Goal: Task Accomplishment & Management: Manage account settings

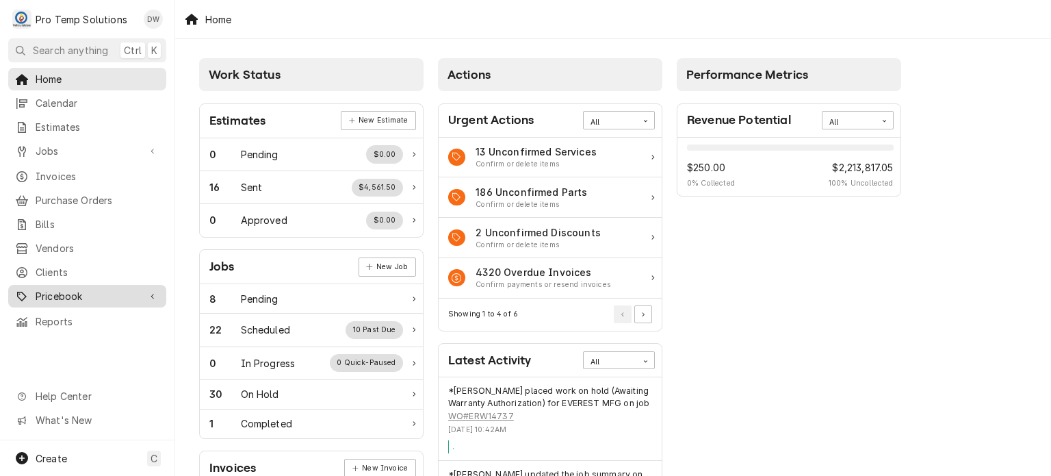
click at [118, 289] on span "Pricebook" at bounding box center [87, 296] width 103 height 14
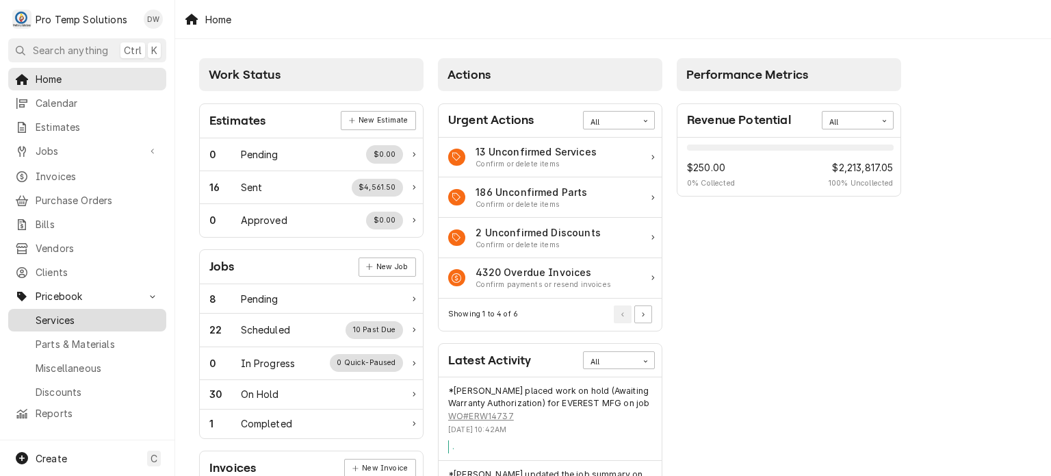
click at [116, 320] on link "Services" at bounding box center [87, 320] width 158 height 23
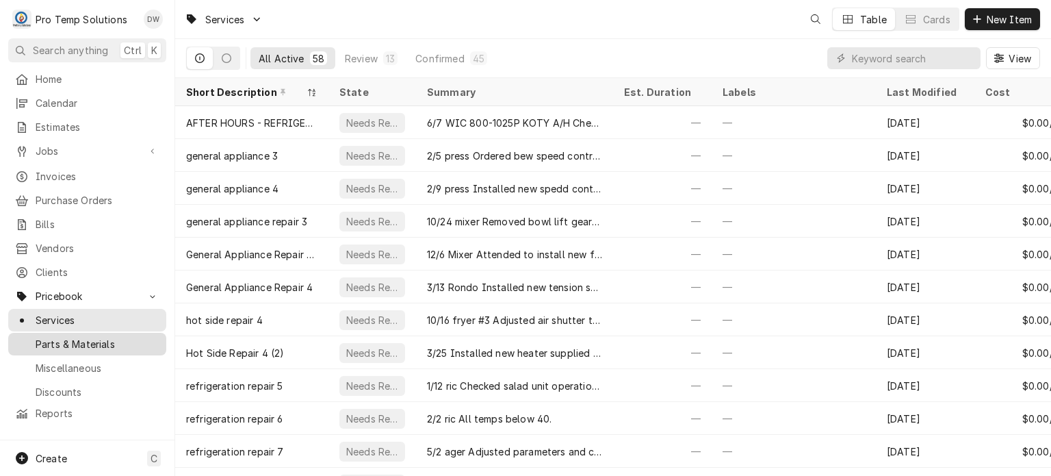
click at [112, 333] on link "Parts & Materials" at bounding box center [87, 344] width 158 height 23
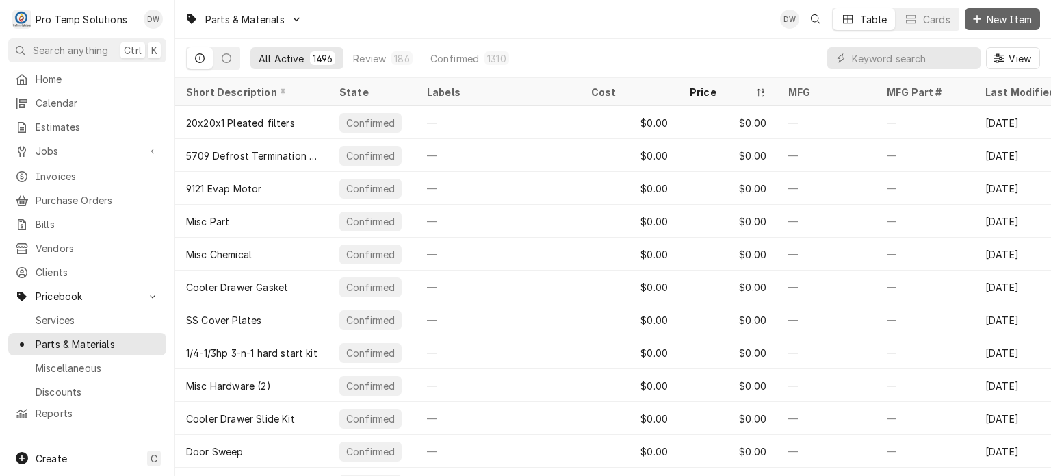
click at [1035, 12] on button "New Item" at bounding box center [1002, 19] width 75 height 22
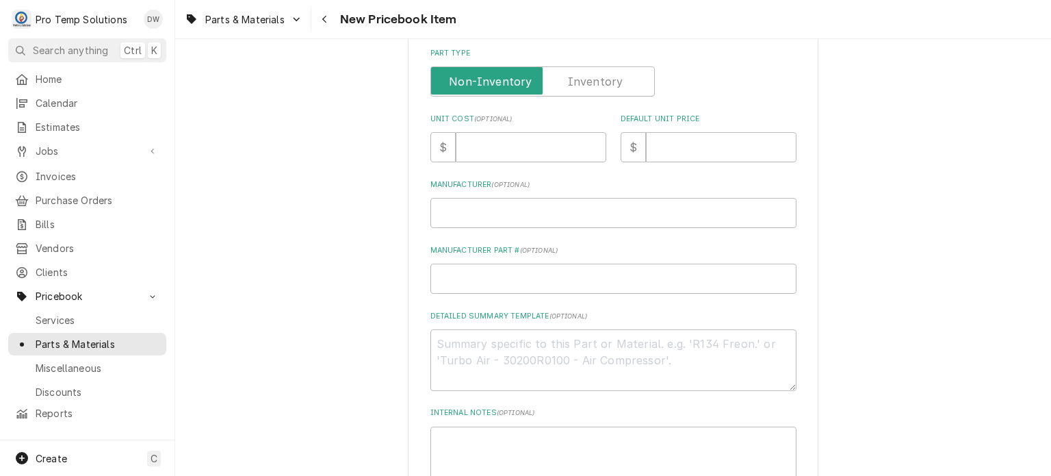
scroll to position [337, 0]
click at [475, 351] on textarea "Detailed Summary Template ( optional )" at bounding box center [614, 360] width 366 height 62
paste textarea "PT #GLOX10076P SLIDE SHEATH - PLASTIC LIST: $185.00"
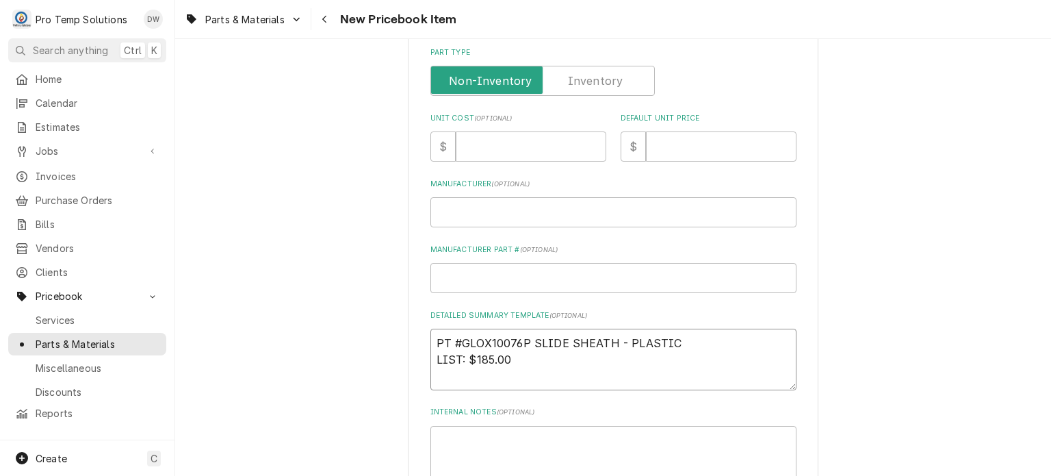
type textarea "x"
type textarea "PT #GLOX10076P SLIDE SHEATH - PLASTIC LIST: $185.00"
type textarea "x"
drag, startPoint x: 433, startPoint y: 338, endPoint x: 682, endPoint y: 309, distance: 250.9
click at [682, 310] on div "Detailed Summary Template ( optional ) PT #GLOX10076P SLIDE SHEATH - PLASTIC LI…" at bounding box center [614, 350] width 366 height 80
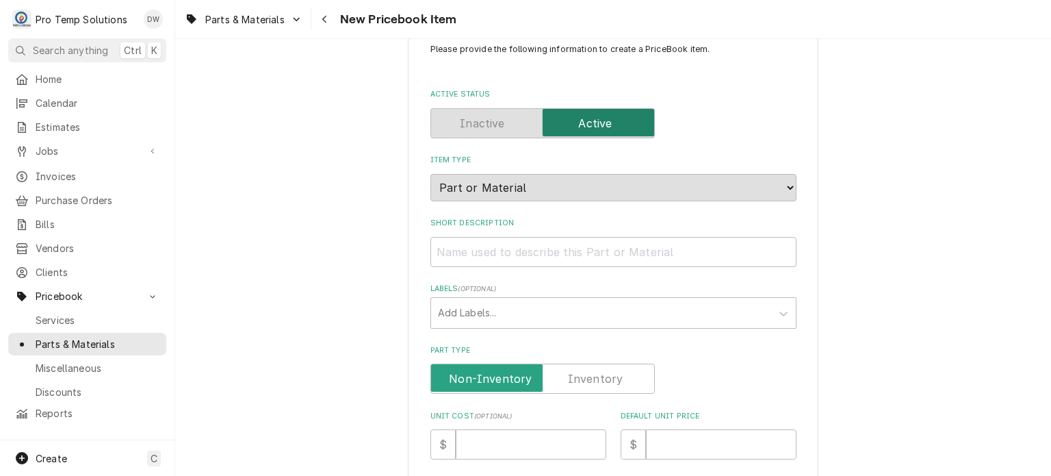
scroll to position [30, 0]
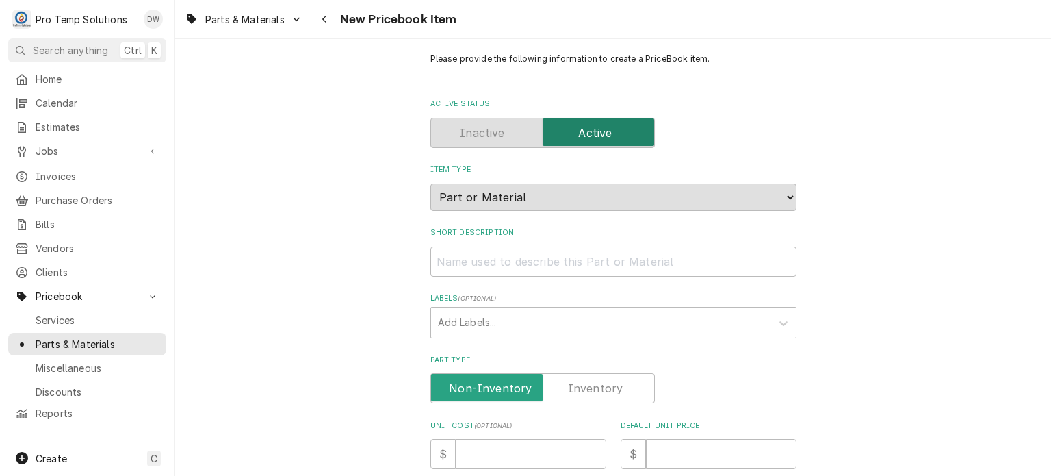
type textarea "PT #GLOX10076P SLIDE SHEATH - PLASTIC LIST: $185.00"
click at [647, 244] on div "Short Description" at bounding box center [614, 251] width 366 height 49
click at [641, 259] on input "Short Description" at bounding box center [614, 261] width 366 height 30
paste input "PT #GLOX10076P SLIDE SHEATH - PLASTIC"
type textarea "x"
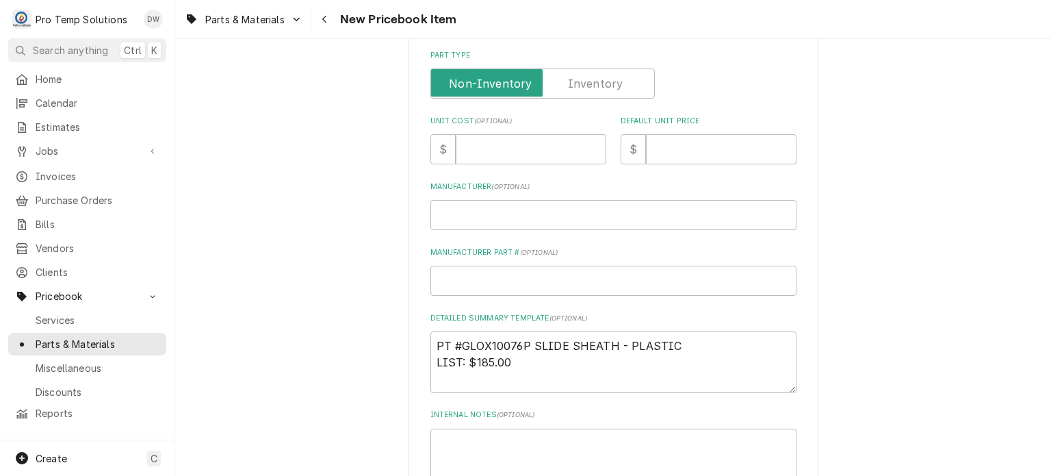
scroll to position [335, 0]
type input "PT #GLOX10076P SLIDE SHEATH - PLASTIC"
drag, startPoint x: 475, startPoint y: 358, endPoint x: 519, endPoint y: 360, distance: 43.9
click at [519, 360] on textarea "PT #GLOX10076P SLIDE SHEATH - PLASTIC LIST: $185.00" at bounding box center [614, 362] width 366 height 62
click at [687, 134] on input "Default Unit Price" at bounding box center [721, 149] width 151 height 30
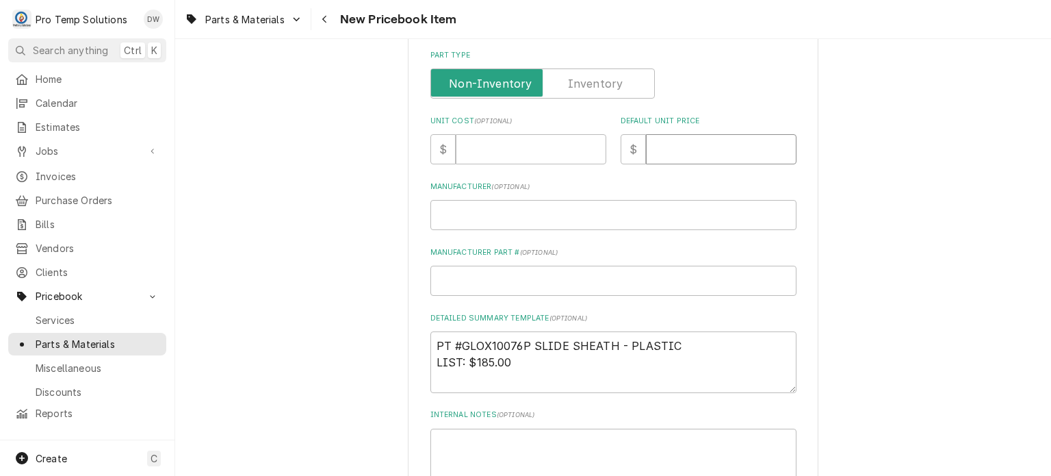
paste input "185.00"
type textarea "x"
type input "185.00"
click at [530, 155] on input "Unit Cost ( optional )" at bounding box center [531, 149] width 151 height 30
paste input "125.12"
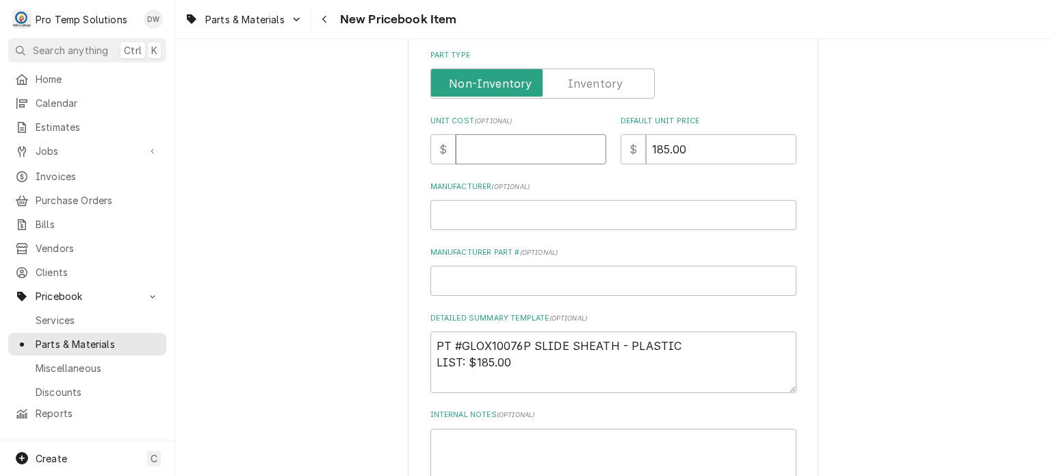
type textarea "x"
type input "125.12"
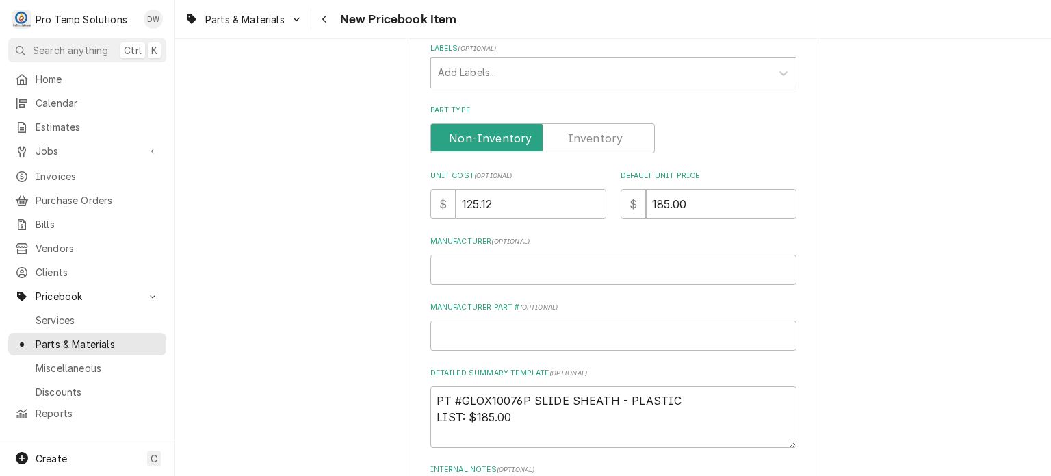
scroll to position [0, 0]
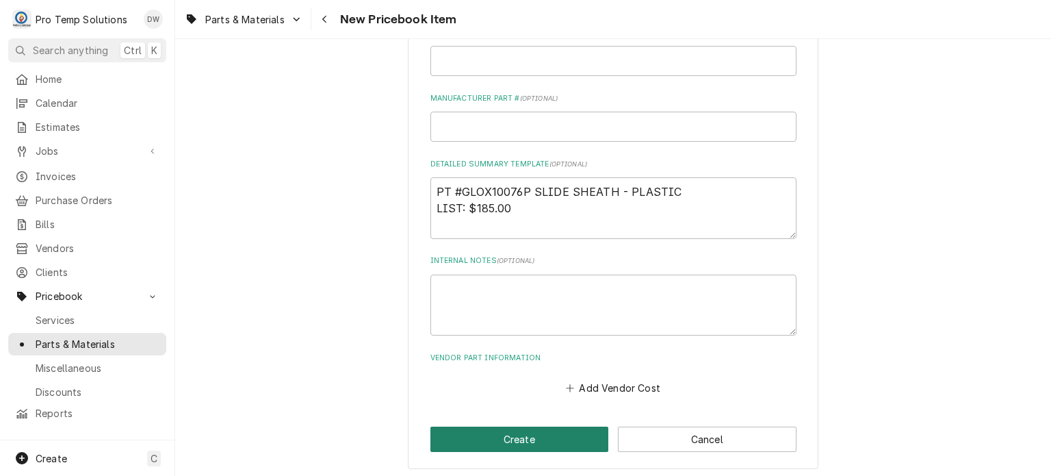
click at [496, 434] on button "Create" at bounding box center [520, 438] width 179 height 25
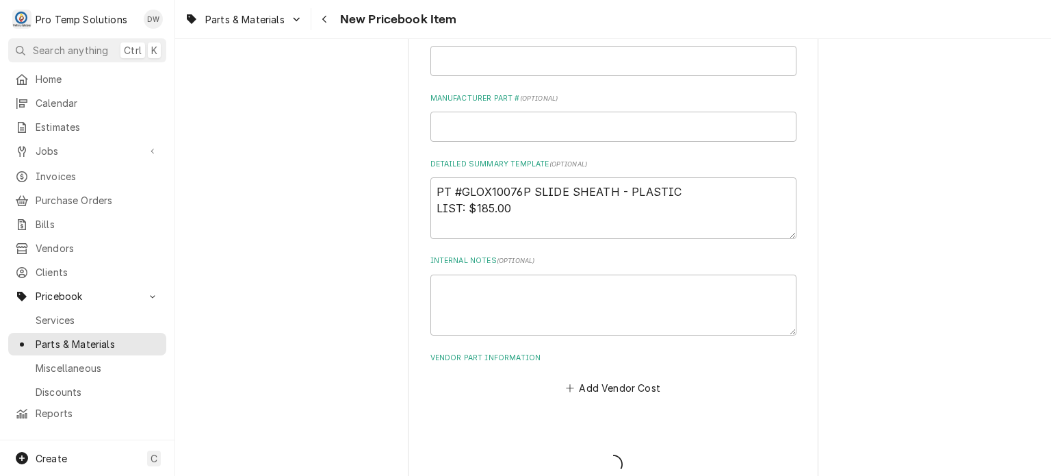
type textarea "x"
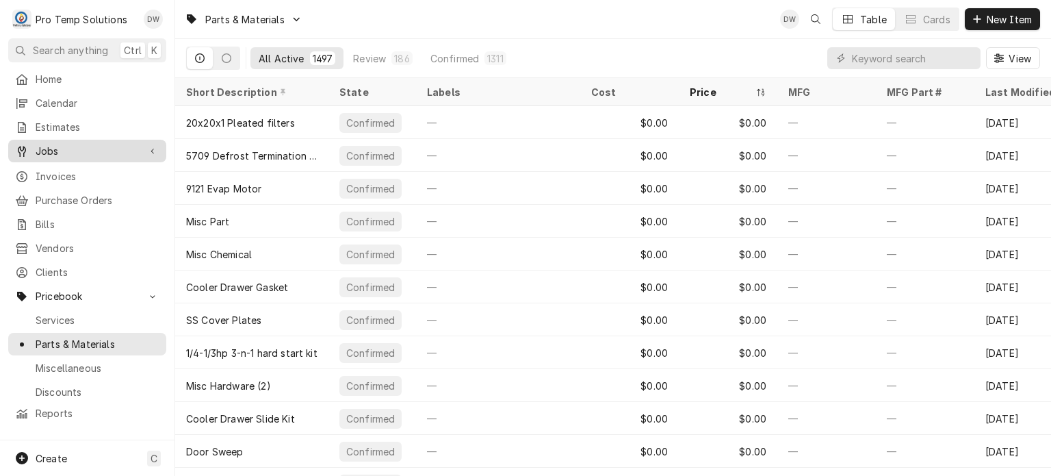
click at [126, 140] on link "Jobs" at bounding box center [87, 151] width 158 height 23
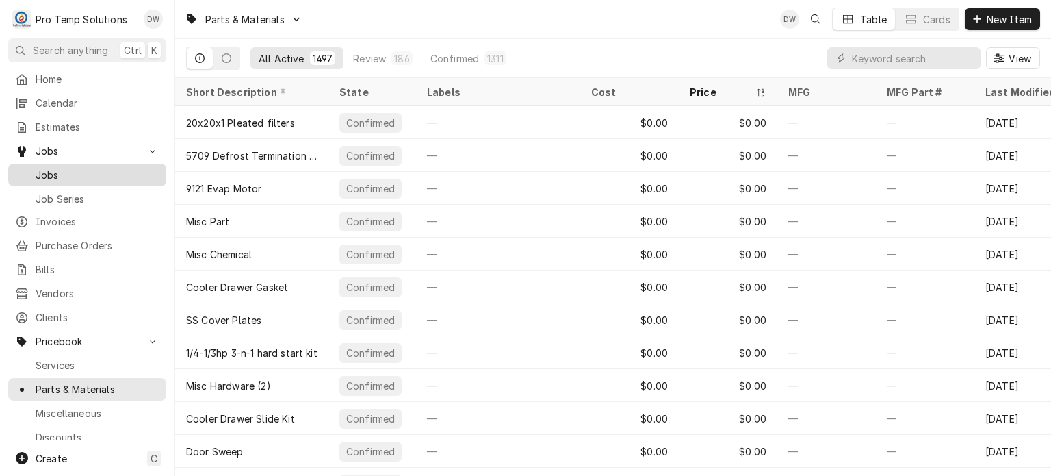
click at [116, 175] on span "Jobs" at bounding box center [98, 175] width 124 height 14
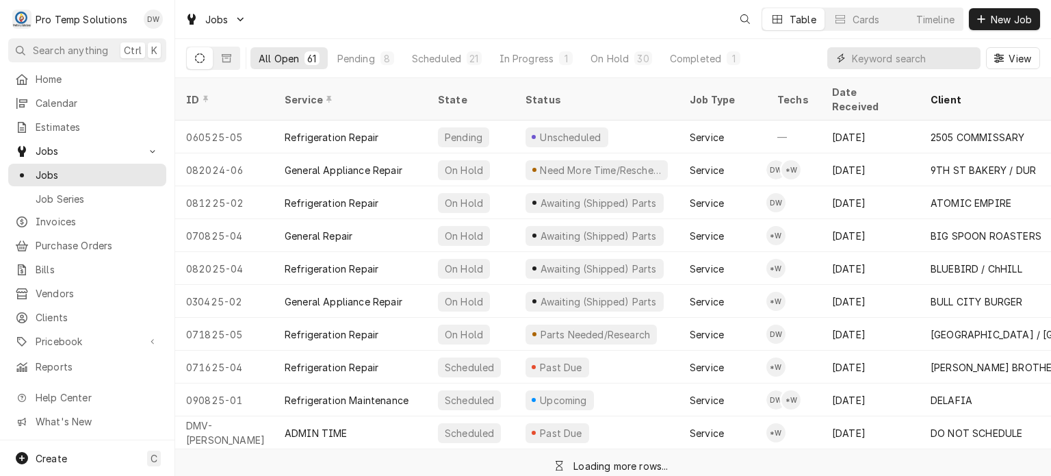
click at [879, 55] on input "Dynamic Content Wrapper" at bounding box center [913, 58] width 122 height 22
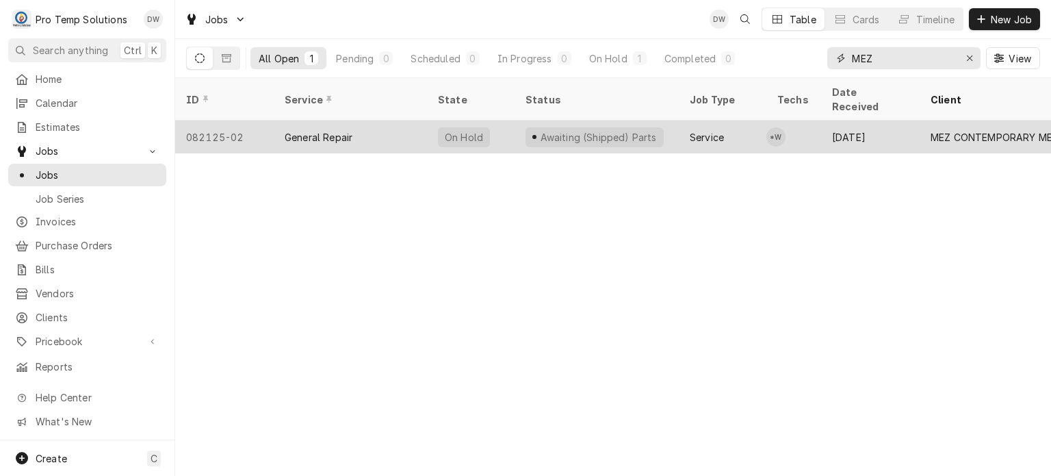
type input "MEZ"
click at [633, 120] on div "Awaiting (Shipped) Parts" at bounding box center [597, 136] width 164 height 33
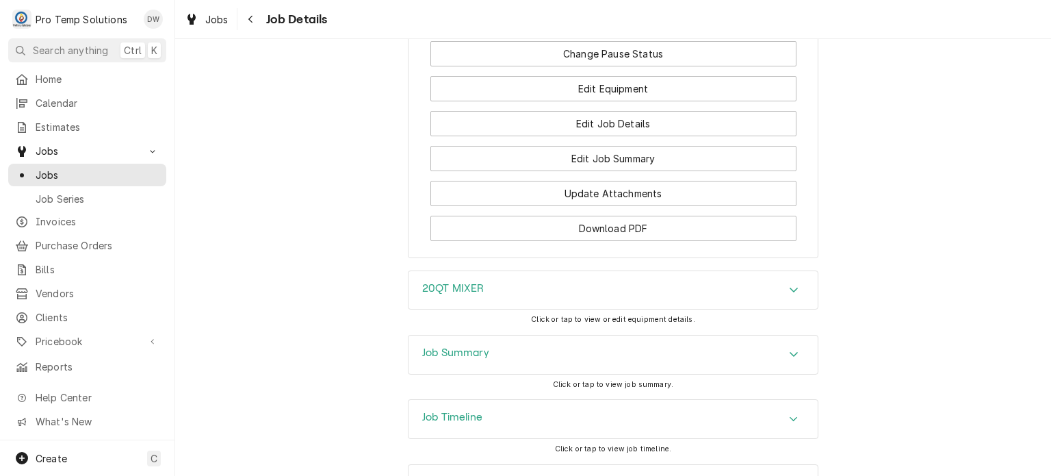
scroll to position [1374, 0]
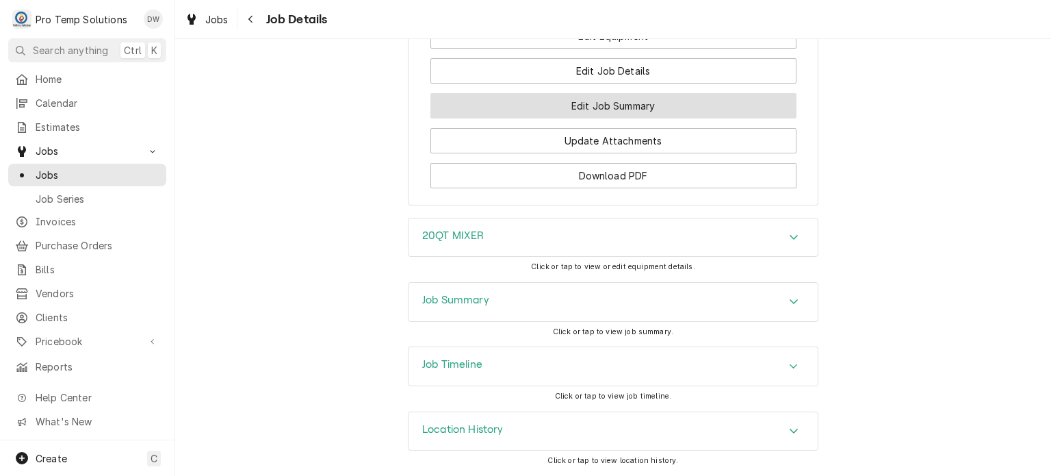
click at [514, 113] on button "Edit Job Summary" at bounding box center [614, 105] width 366 height 25
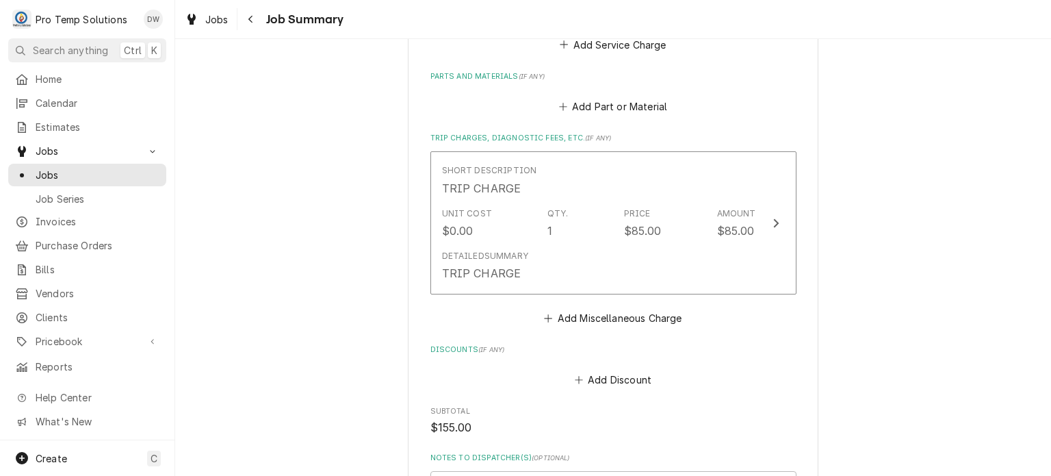
scroll to position [654, 0]
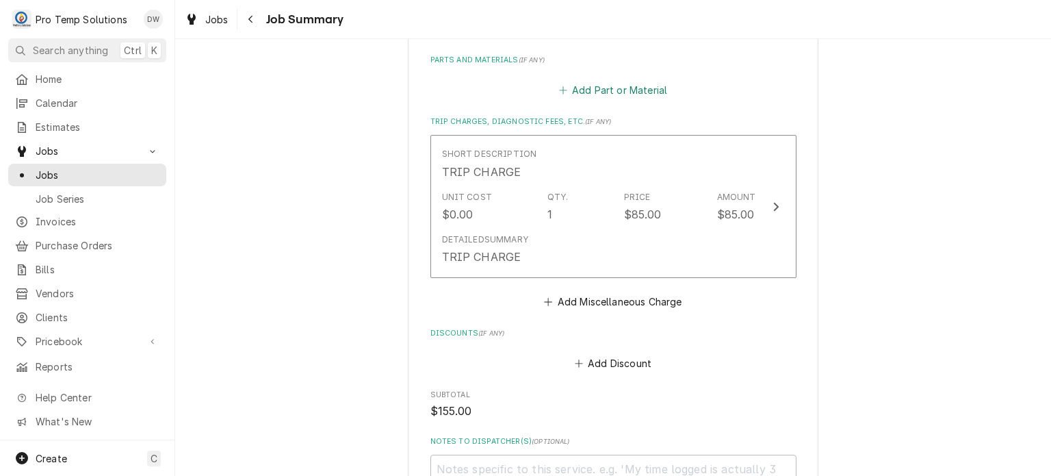
click at [617, 92] on button "Add Part or Material" at bounding box center [612, 89] width 113 height 19
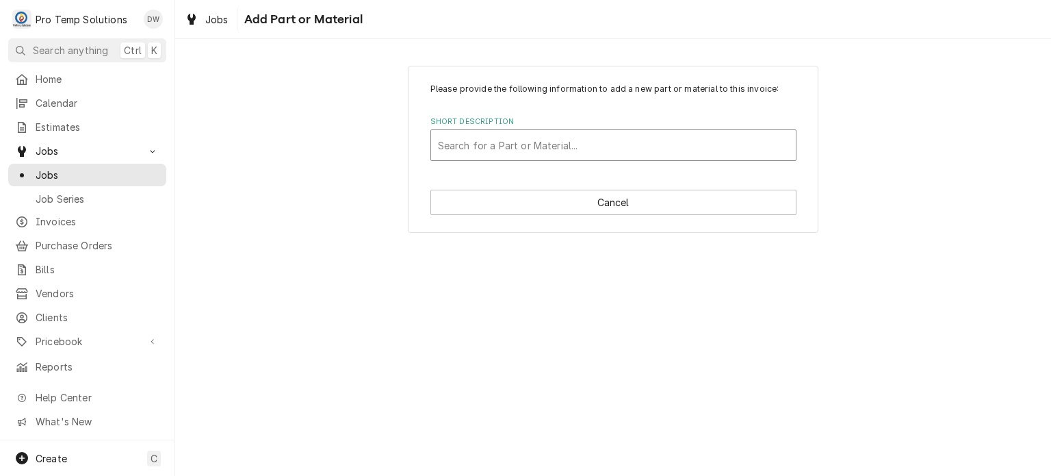
click at [576, 140] on div "Short Description" at bounding box center [613, 145] width 351 height 25
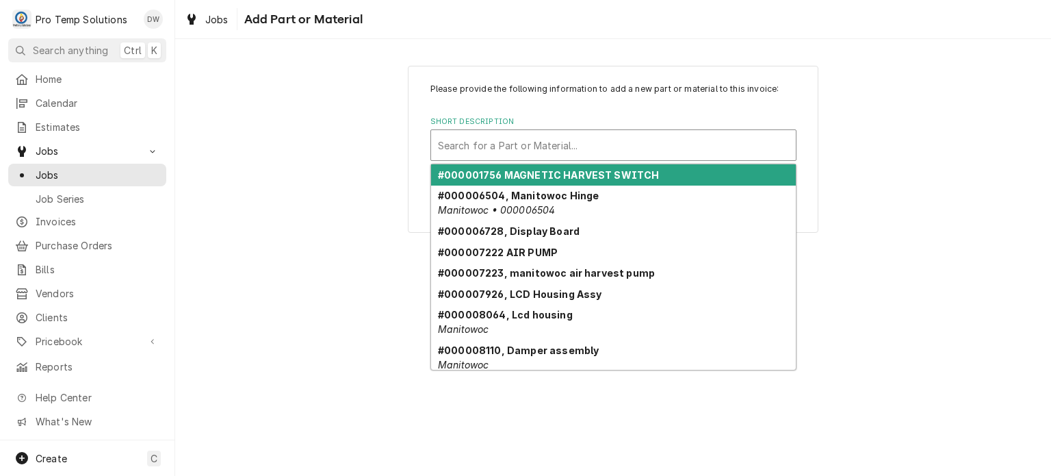
paste input "125.12"
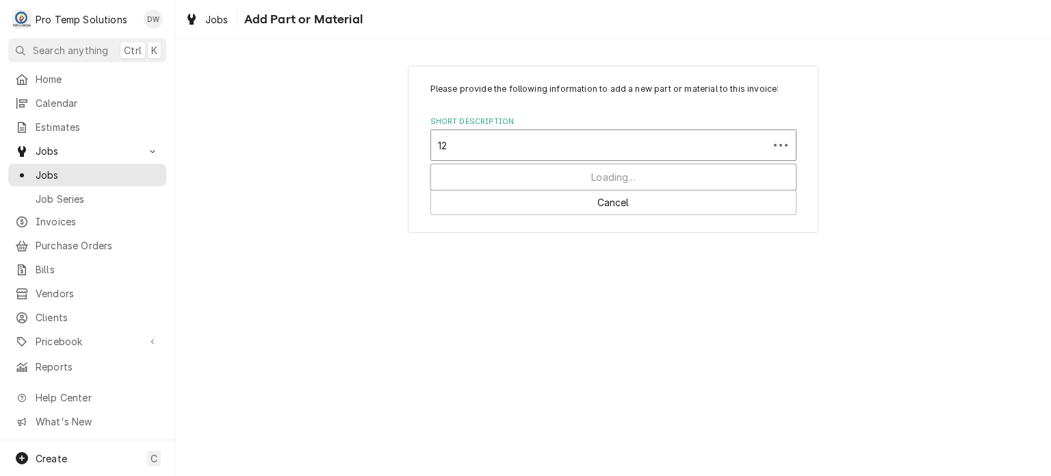
type input "1"
type input "GLOX10076P"
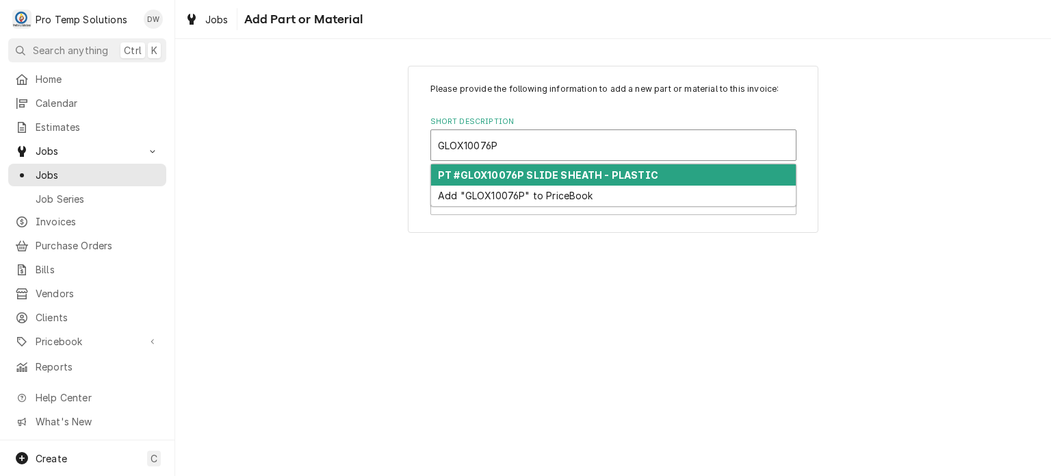
click at [574, 172] on strong "PT #GLOX10076P SLIDE SHEATH - PLASTIC" at bounding box center [548, 175] width 220 height 12
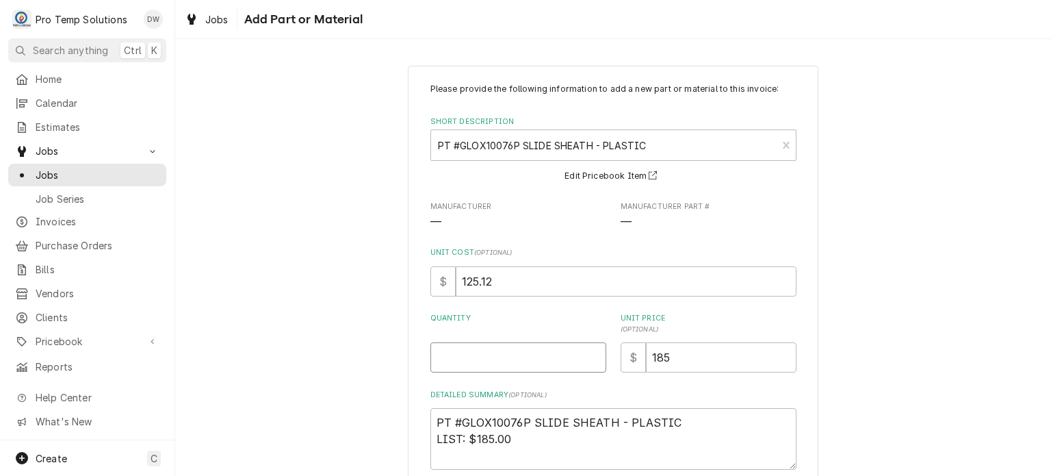
click at [513, 352] on input "Quantity" at bounding box center [519, 357] width 176 height 30
type textarea "x"
type input "1"
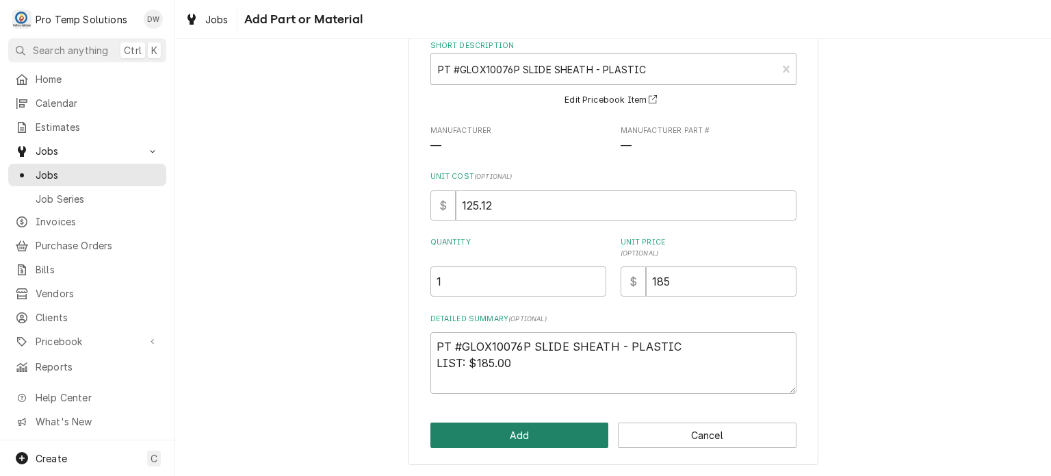
click at [461, 424] on button "Add" at bounding box center [520, 434] width 179 height 25
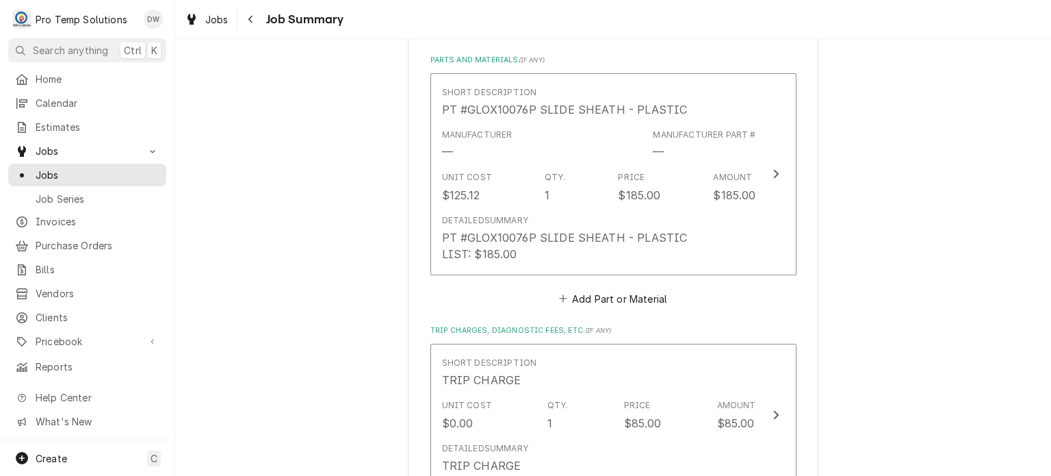
scroll to position [1175, 0]
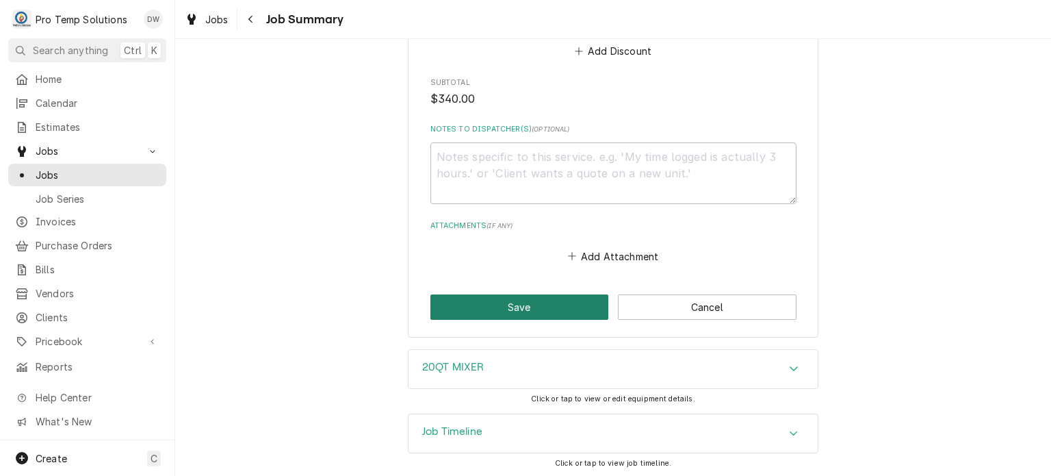
click at [491, 316] on button "Save" at bounding box center [520, 306] width 179 height 25
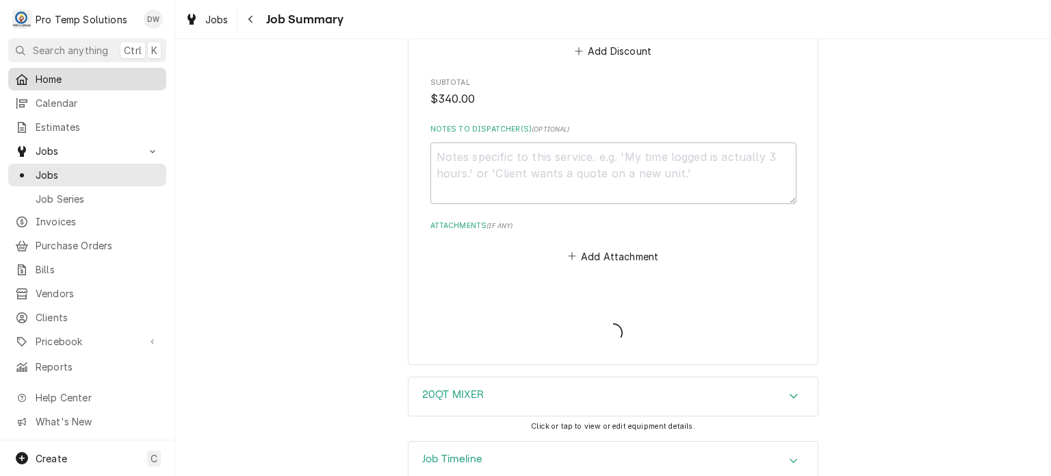
type textarea "x"
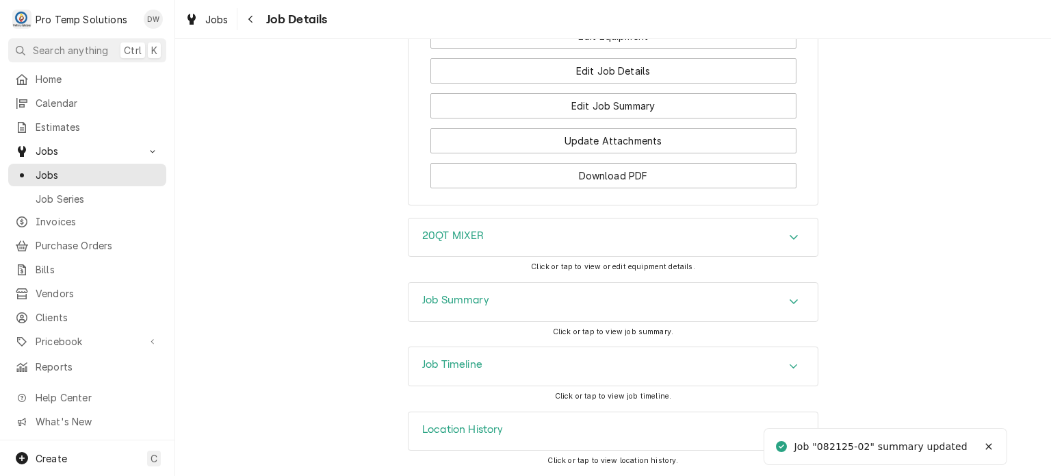
scroll to position [1374, 0]
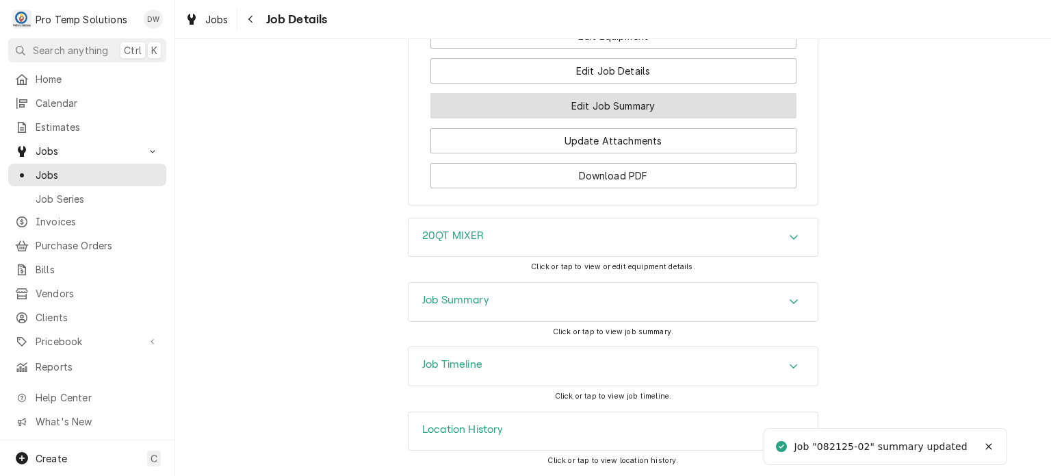
click at [489, 118] on button "Edit Job Summary" at bounding box center [614, 105] width 366 height 25
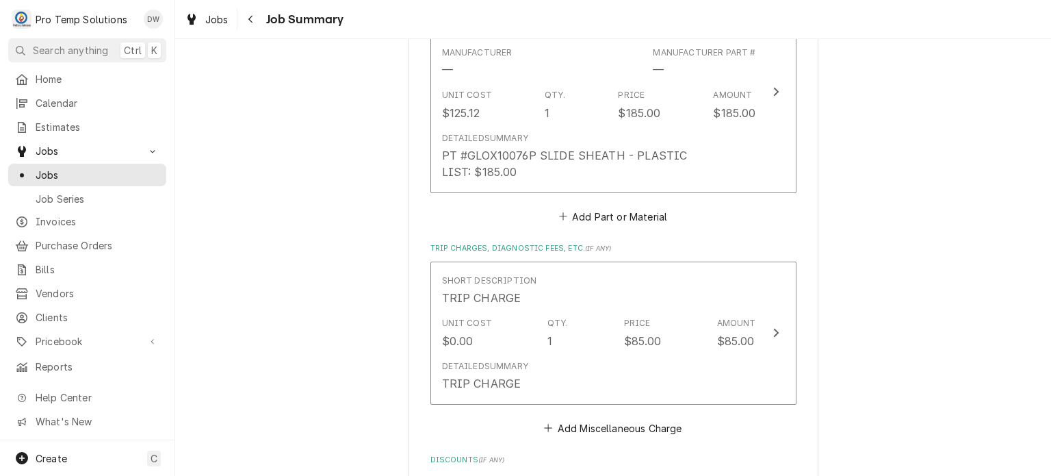
scroll to position [1175, 0]
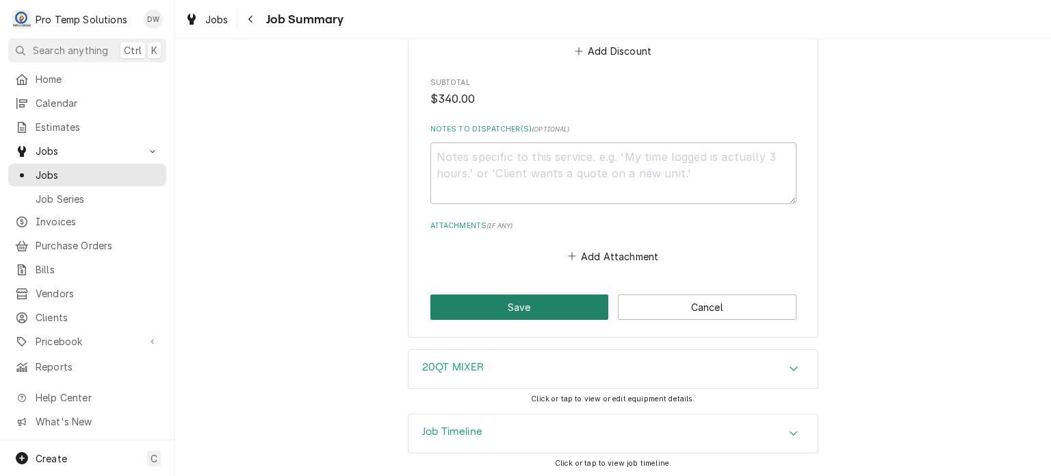
click at [511, 315] on button "Save" at bounding box center [520, 306] width 179 height 25
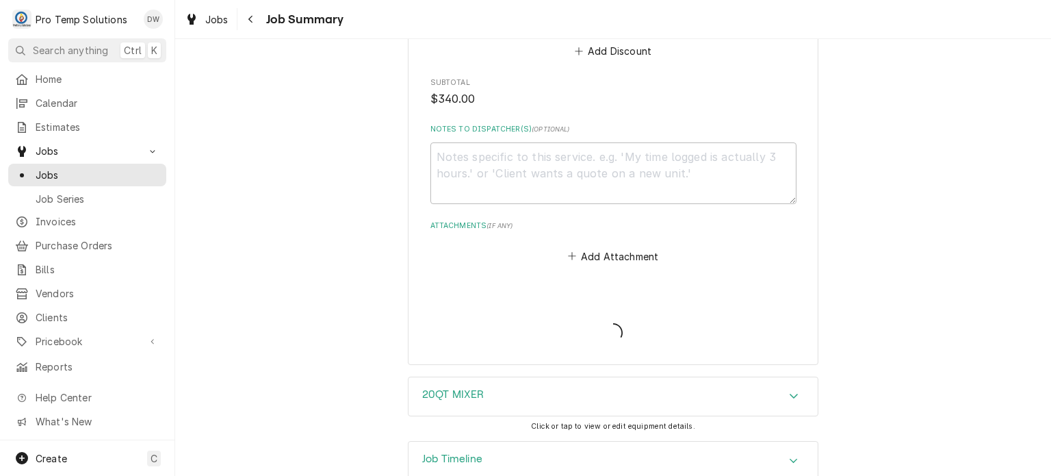
type textarea "x"
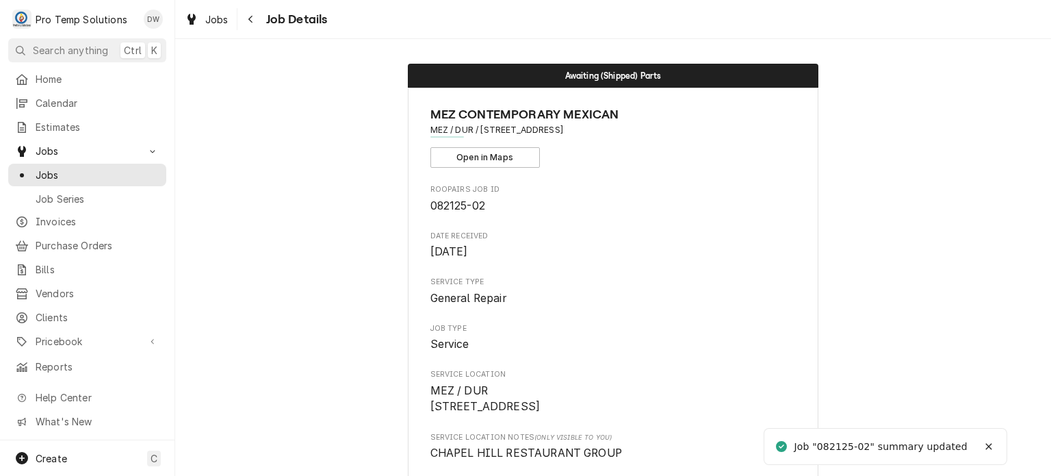
click at [144, 171] on span "Jobs" at bounding box center [98, 175] width 124 height 14
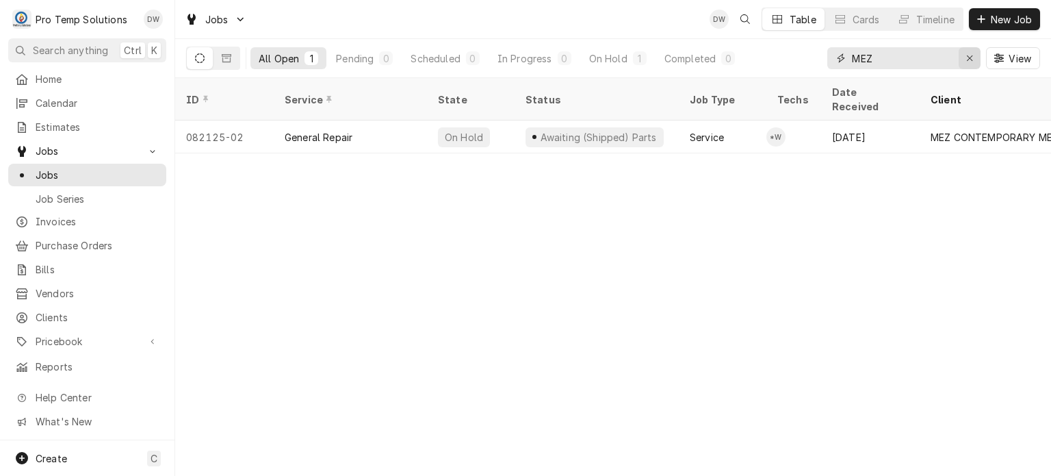
click at [963, 57] on div "Erase input" at bounding box center [970, 58] width 14 height 14
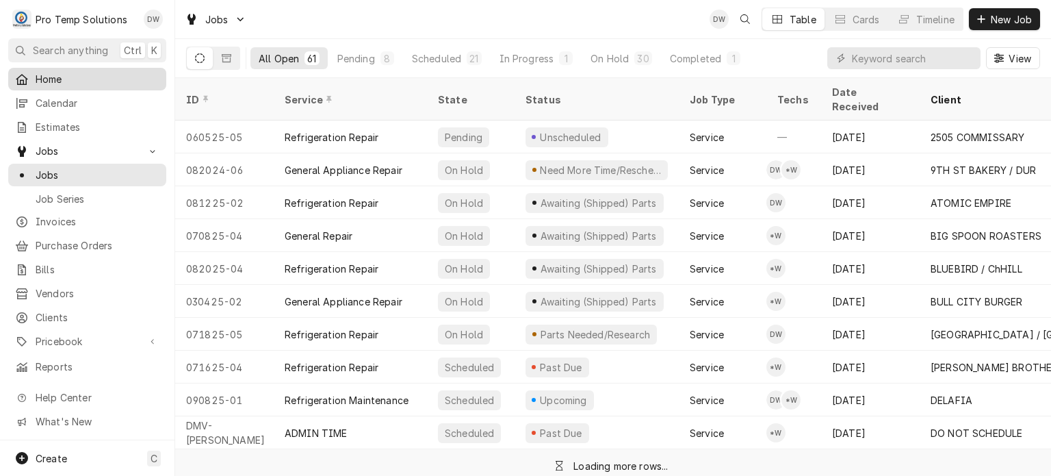
click at [29, 80] on div "Home" at bounding box center [87, 79] width 144 height 14
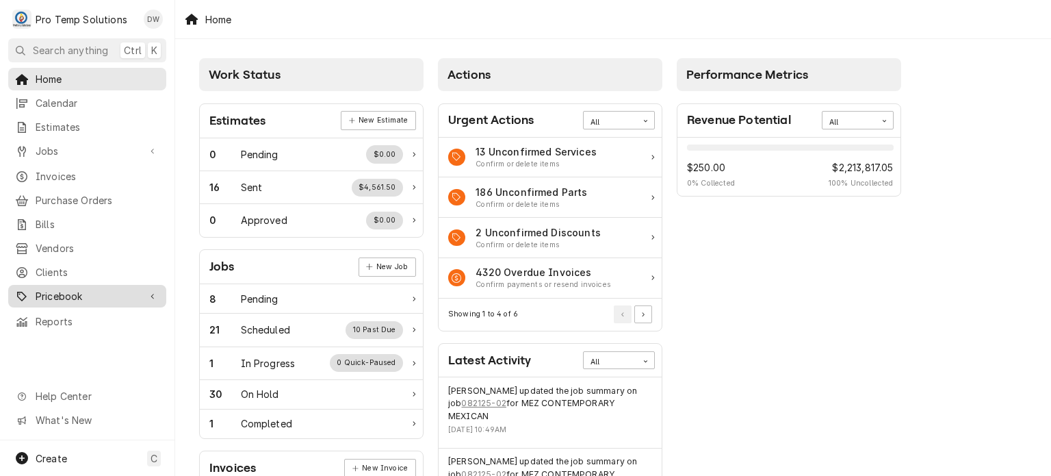
click at [114, 285] on link "Pricebook" at bounding box center [87, 296] width 158 height 23
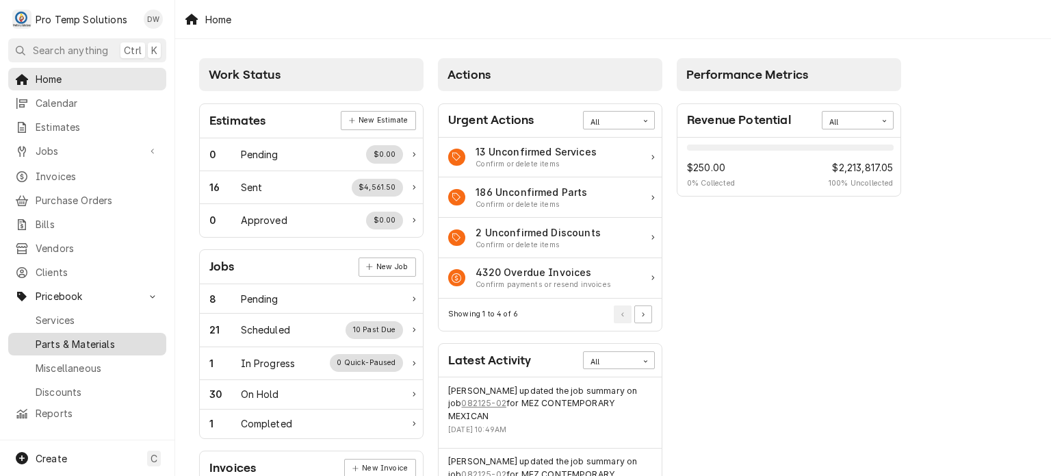
click at [104, 337] on span "Parts & Materials" at bounding box center [98, 344] width 124 height 14
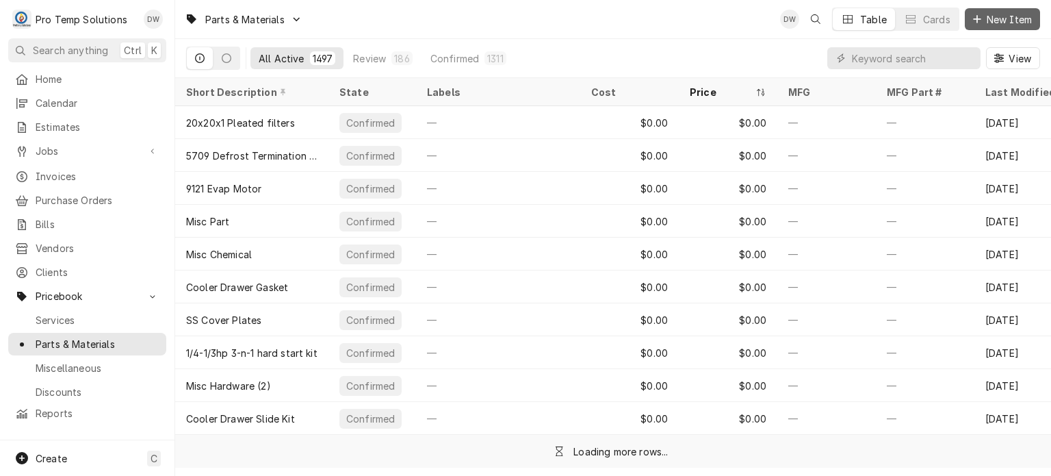
click at [1017, 11] on button "New Item" at bounding box center [1002, 19] width 75 height 22
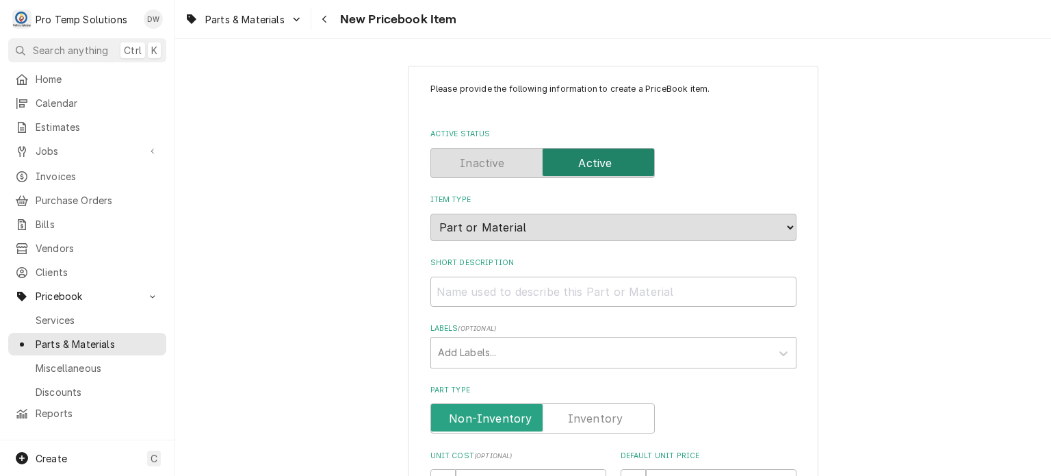
scroll to position [491, 0]
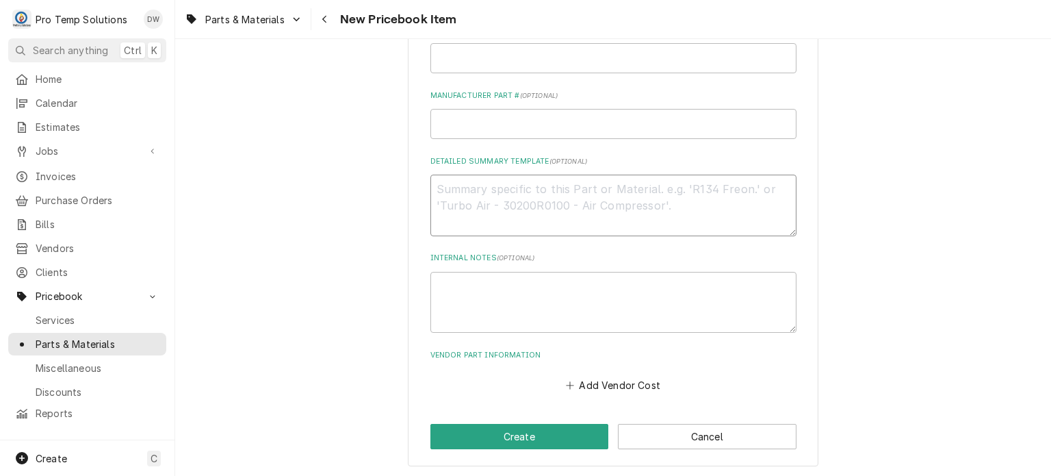
click at [550, 211] on textarea "Detailed Summary Template ( optional )" at bounding box center [614, 206] width 366 height 62
paste textarea "TRUE #811135 Door Gasket, Black, 25-1/16" x 53-5/8", T-72/T-72F LIST: $120.00"
type textarea "x"
type textarea "TRUE #811135 Door Gasket, Black, 25-1/16" x 53-5/8", T-72/T-72F LIST: $120.00"
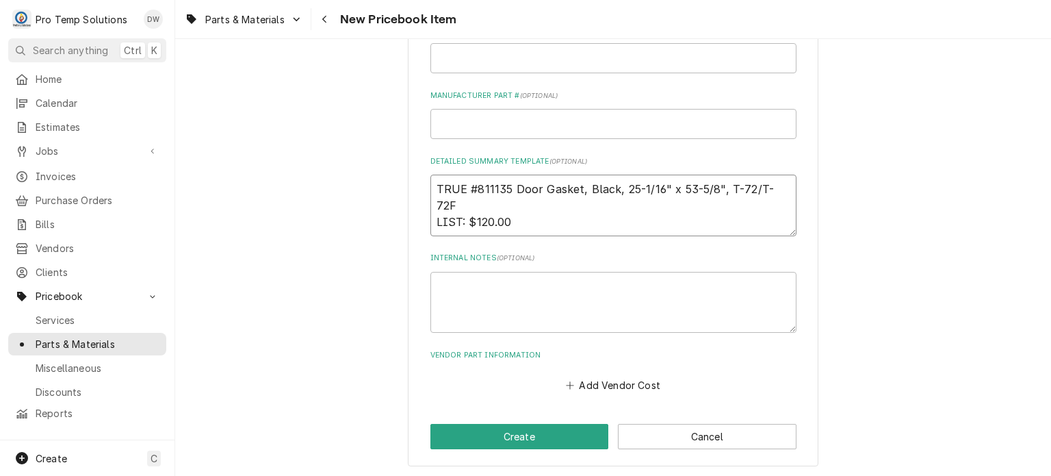
type textarea "x"
drag, startPoint x: 475, startPoint y: 205, endPoint x: 543, endPoint y: 203, distance: 68.5
click at [543, 203] on textarea "TRUE #811135 Door Gasket, Black, 25-1/16" x 53-5/8", T-72/T-72F LIST: $120.00" at bounding box center [614, 206] width 366 height 62
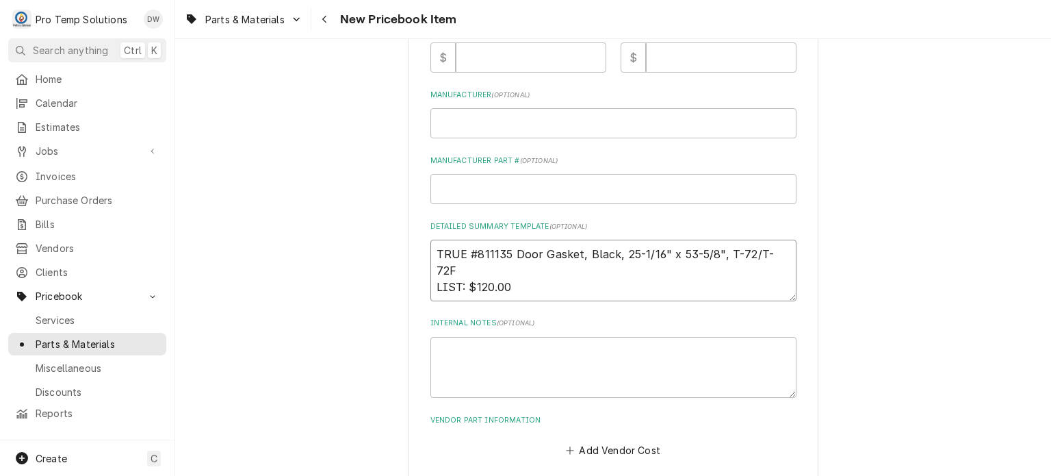
scroll to position [418, 0]
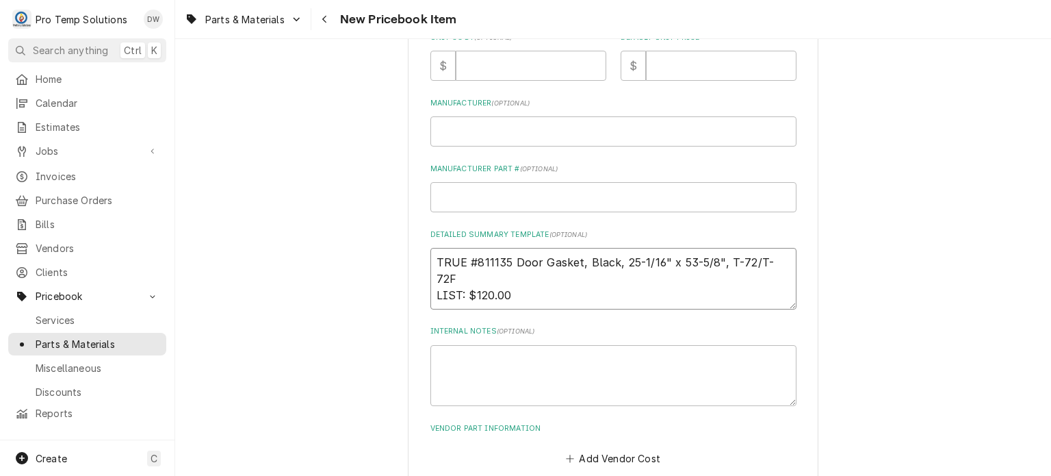
type textarea "TRUE #811135 Door Gasket, Black, 25-1/16" x 53-5/8", T-72/T-72F LIST: $120.00"
click at [686, 88] on div "Please provide the following information to create a PriceBook item. Active Sta…" at bounding box center [614, 67] width 366 height 804
click at [682, 64] on input "Default Unit Price" at bounding box center [721, 66] width 151 height 30
paste input "120.00"
type textarea "x"
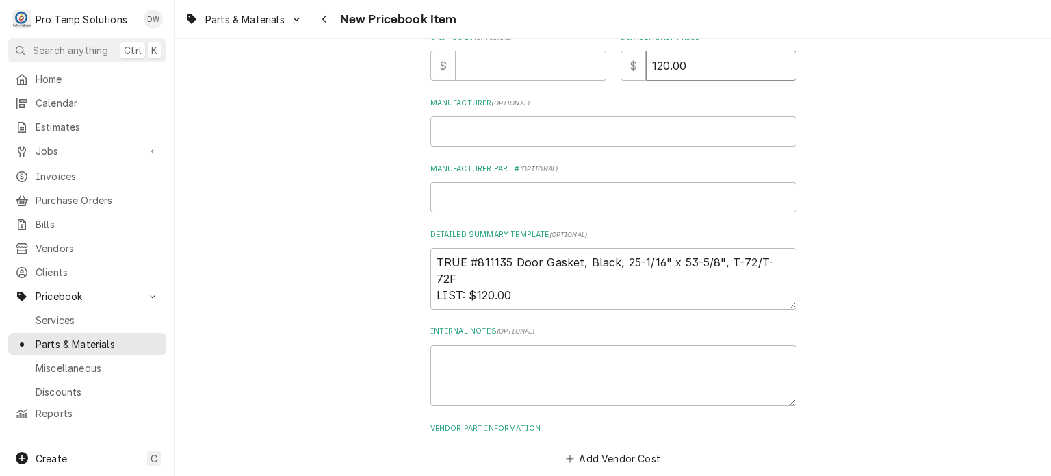
type input "120.00"
click at [786, 252] on textarea "TRUE #811135 Door Gasket, Black, 25-1/16" x 53-5/8", T-72/T-72F LIST: $120.00" at bounding box center [614, 279] width 366 height 62
drag, startPoint x: 579, startPoint y: 253, endPoint x: 304, endPoint y: 229, distance: 276.2
click at [304, 229] on div "Please provide the following information to create a PriceBook item. Active Sta…" at bounding box center [613, 93] width 876 height 916
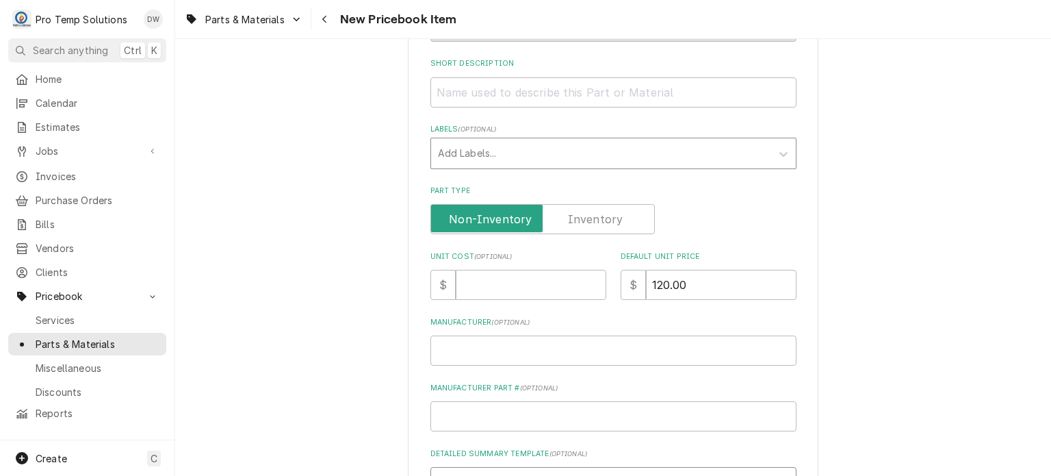
scroll to position [194, 0]
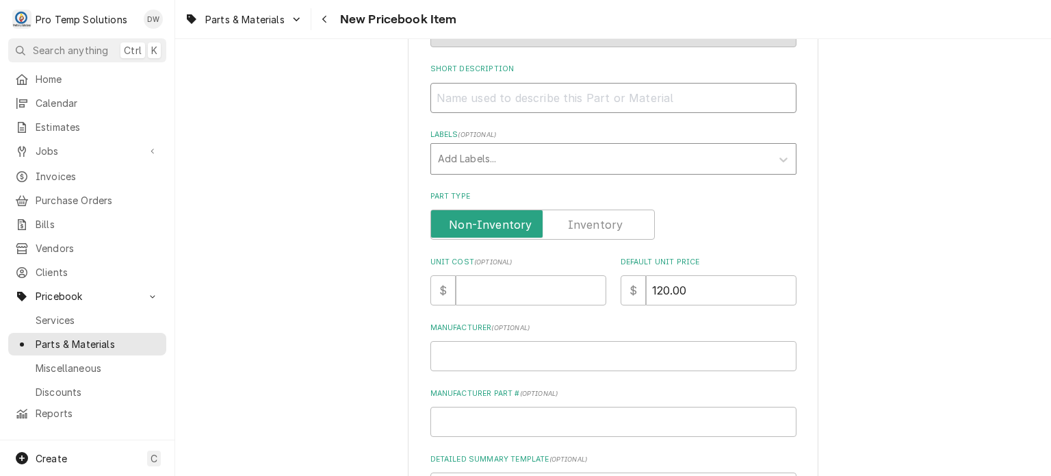
click at [591, 83] on input "Short Description" at bounding box center [614, 98] width 366 height 30
paste input "TRUE #811135 Door Gasket"
type textarea "x"
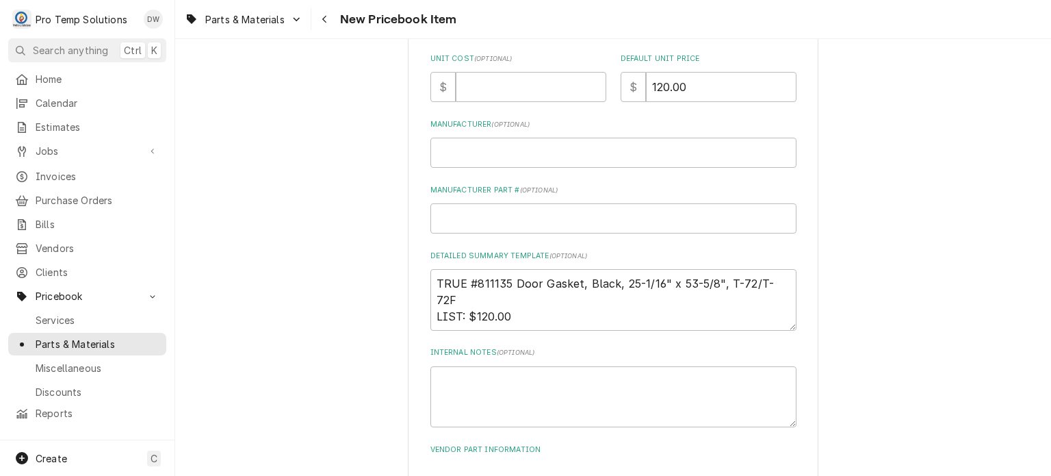
scroll to position [0, 0]
type input "TRUE #811135 Door Gasket"
click at [507, 76] on input "Unit Cost ( optional )" at bounding box center [531, 87] width 151 height 30
paste input "44.9903"
type textarea "x"
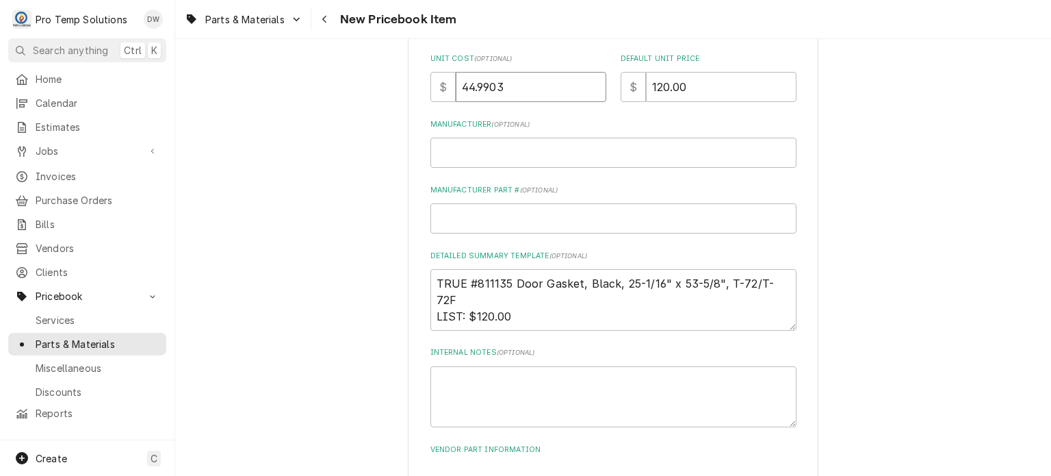
type input "44.9903"
click at [373, 229] on div "Please provide the following information to create a PriceBook item. Active Sta…" at bounding box center [613, 114] width 876 height 916
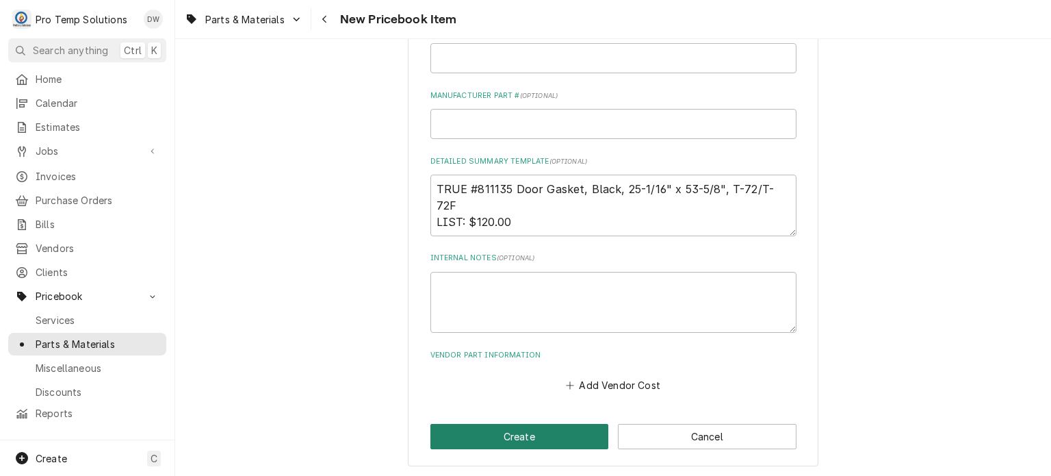
click at [485, 439] on button "Create" at bounding box center [520, 436] width 179 height 25
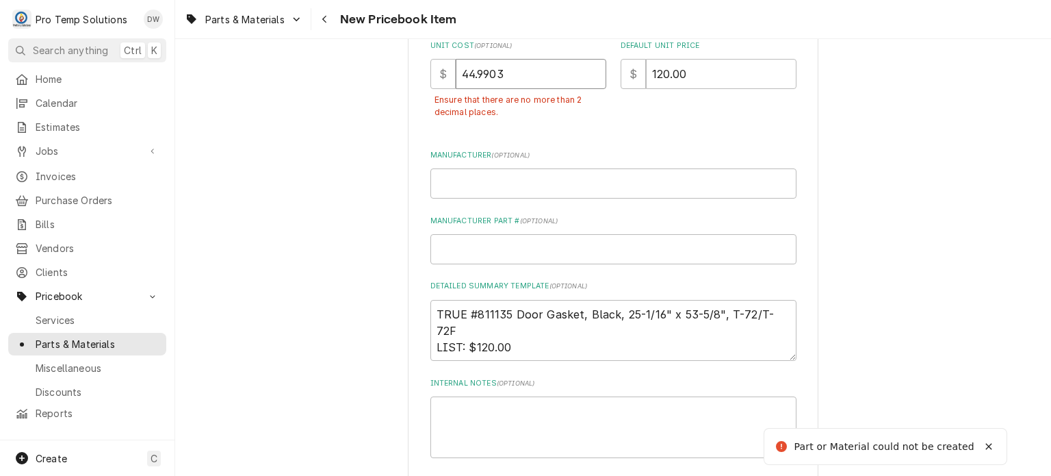
click at [569, 63] on input "44.9903" at bounding box center [531, 74] width 151 height 30
type textarea "x"
type input "44.990"
type textarea "x"
type input "44.99"
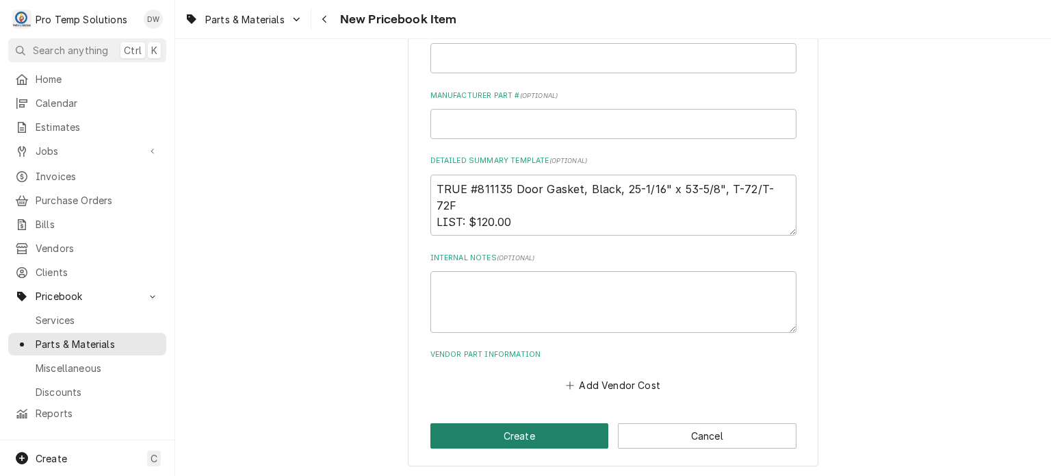
click at [497, 423] on button "Create" at bounding box center [520, 435] width 179 height 25
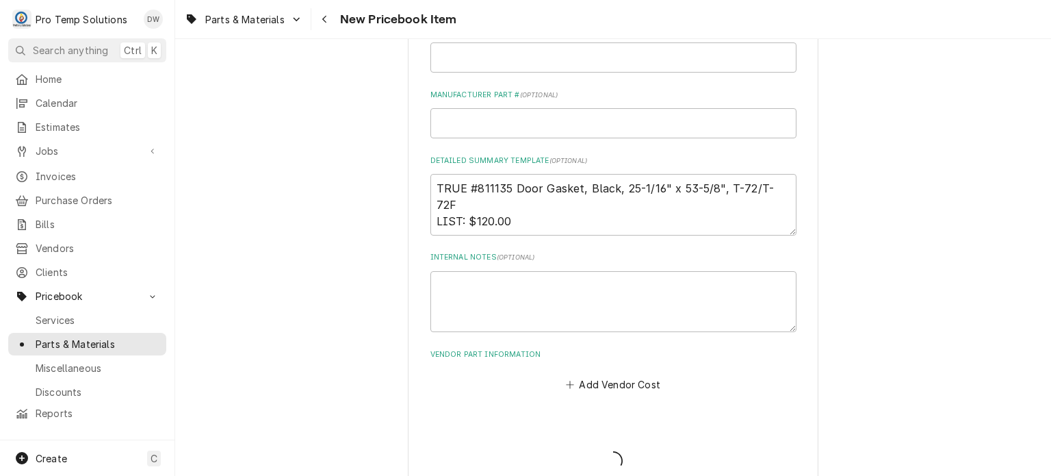
type textarea "x"
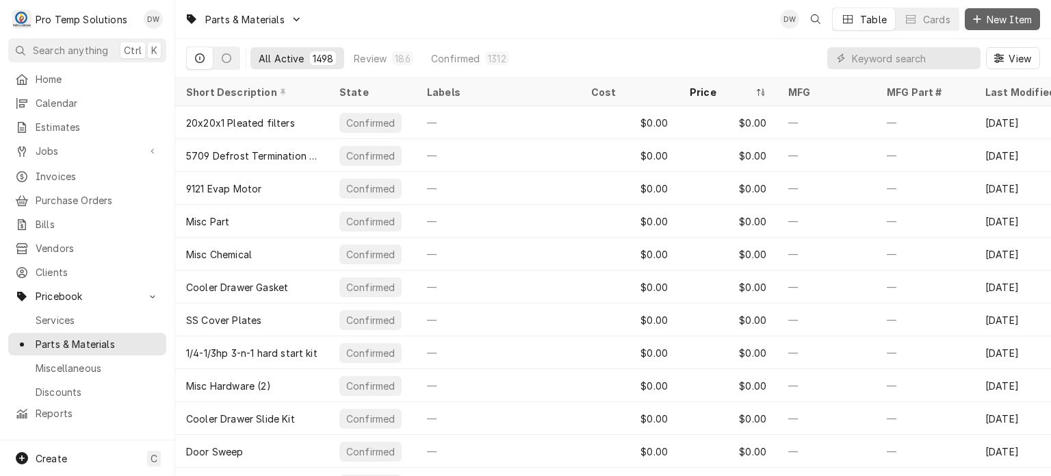
click at [989, 19] on span "New Item" at bounding box center [1009, 19] width 51 height 14
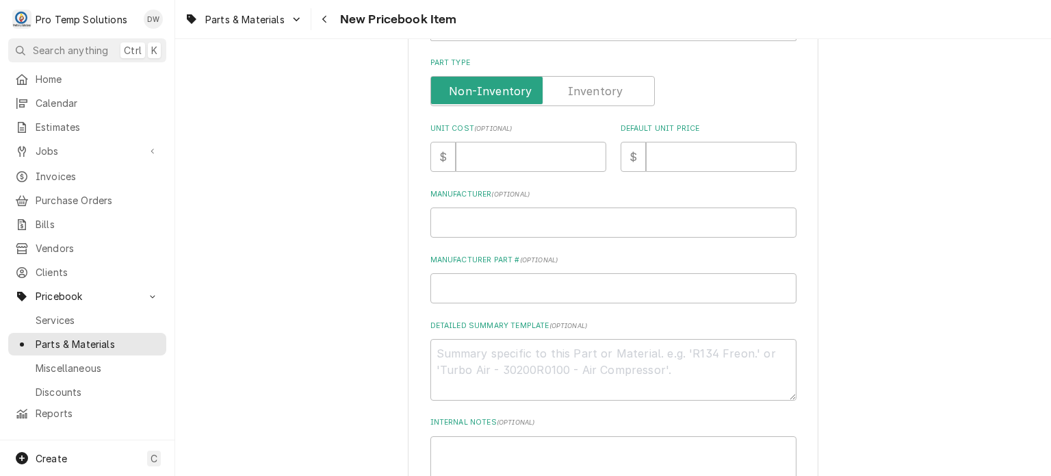
scroll to position [342, 0]
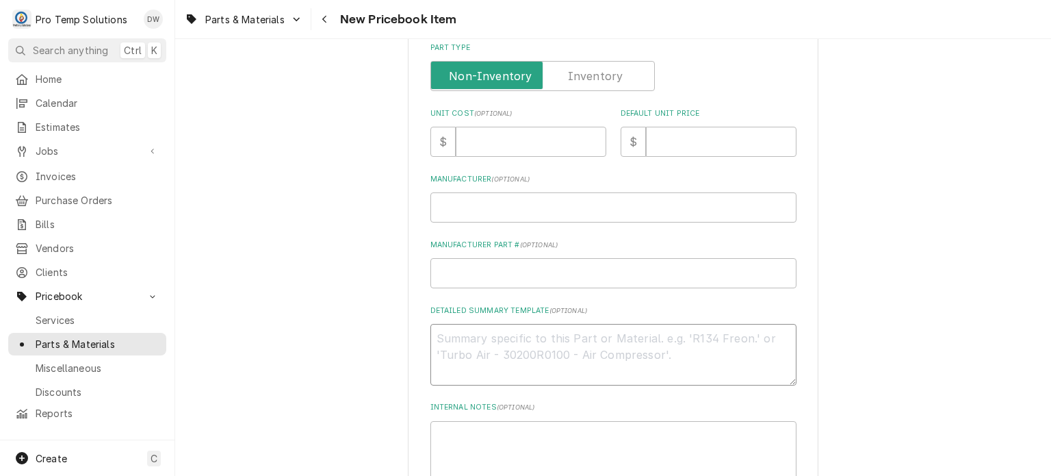
click at [556, 378] on textarea "Detailed Summary Template ( optional )" at bounding box center [614, 355] width 366 height 62
paste textarea "TRUE #219717 TEMP CONTROL LIST: $665.00"
type textarea "x"
type textarea "TRUE #219717 TEMP CONTROL LIST: $665.00"
type textarea "x"
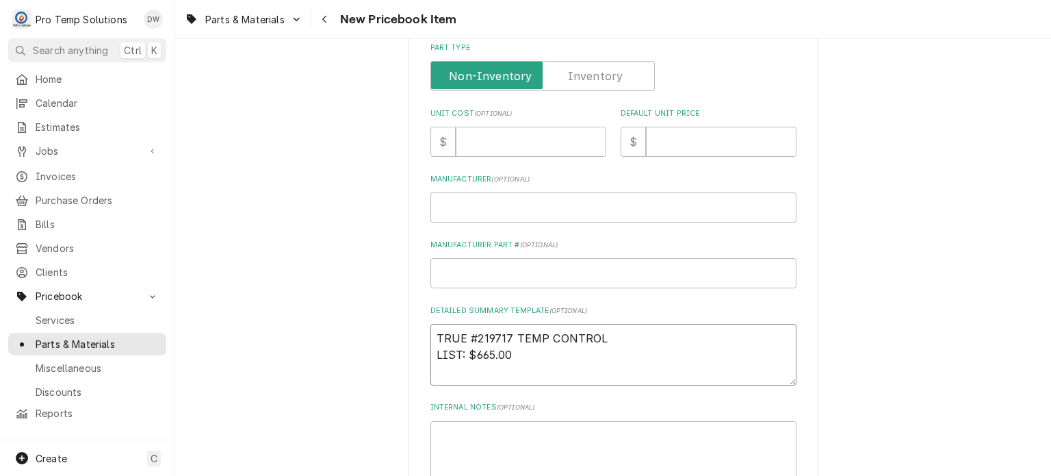
drag, startPoint x: 617, startPoint y: 337, endPoint x: 428, endPoint y: 314, distance: 190.9
click at [428, 314] on div "Please provide the following information to create a PriceBook item. Active Sta…" at bounding box center [613, 169] width 411 height 893
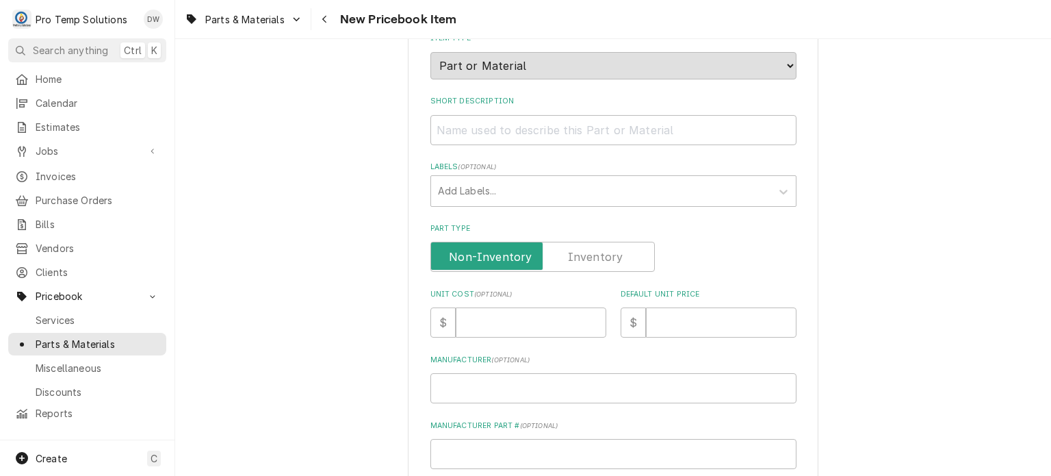
scroll to position [159, 0]
type textarea "TRUE #219717 TEMP CONTROL LIST: $665.00"
click at [556, 144] on input "Short Description" at bounding box center [614, 133] width 366 height 30
paste input "TRUE #219717 TEMP CONTROL"
type textarea "x"
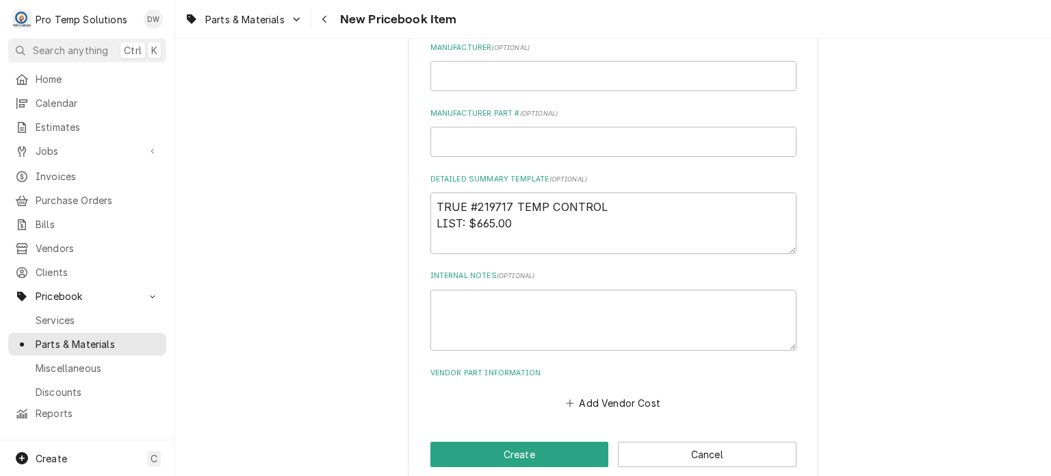
scroll to position [474, 0]
type input "TRUE #219717 TEMP CONTROL"
drag, startPoint x: 522, startPoint y: 228, endPoint x: 469, endPoint y: 222, distance: 53.0
click at [469, 222] on textarea "TRUE #219717 TEMP CONTROL LIST: $665.00" at bounding box center [614, 223] width 366 height 62
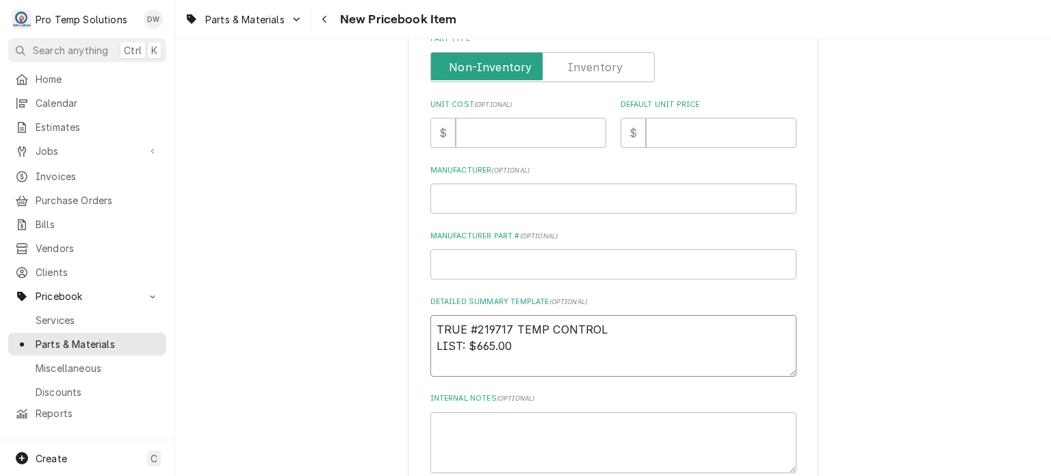
scroll to position [351, 0]
click at [681, 140] on input "Default Unit Price" at bounding box center [721, 133] width 151 height 30
paste input "665.00"
type textarea "x"
type input "665.00"
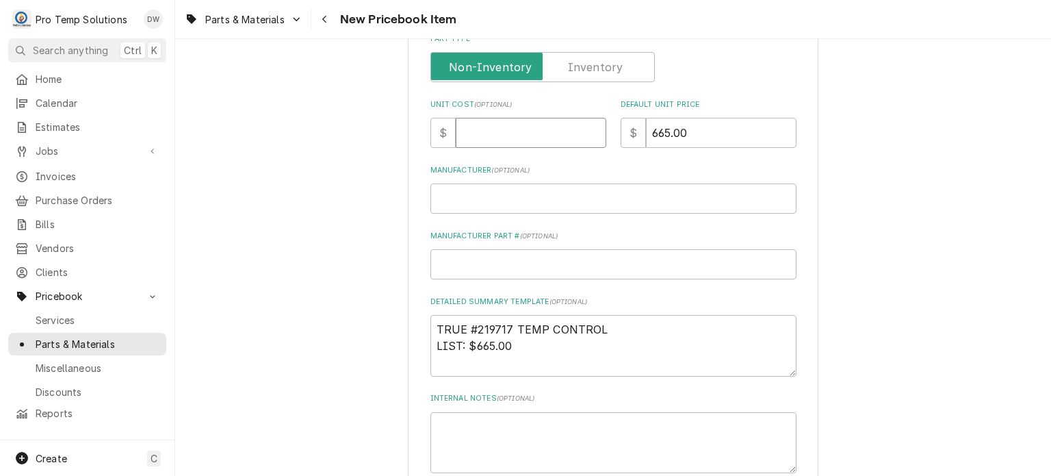
click at [506, 118] on input "Unit Cost ( optional )" at bounding box center [531, 133] width 151 height 30
paste input "248.66"
type textarea "x"
type input "248.66"
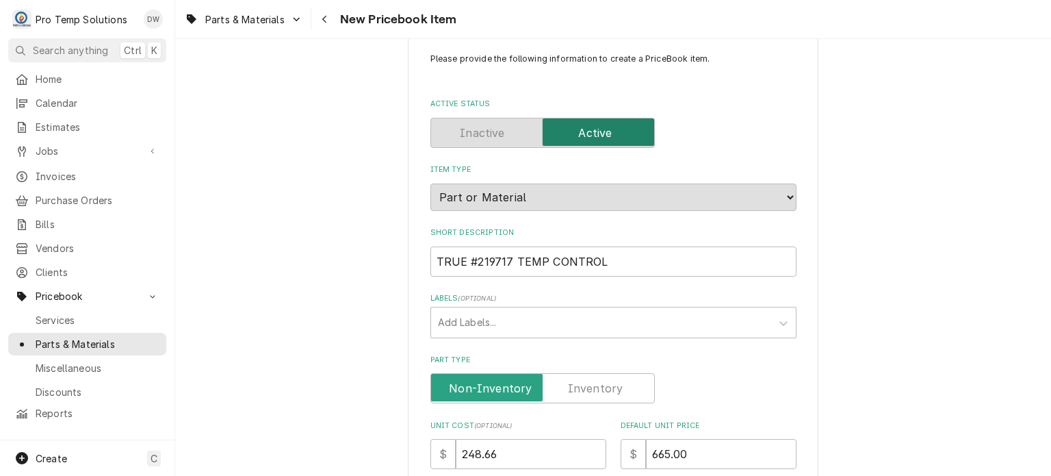
scroll to position [0, 0]
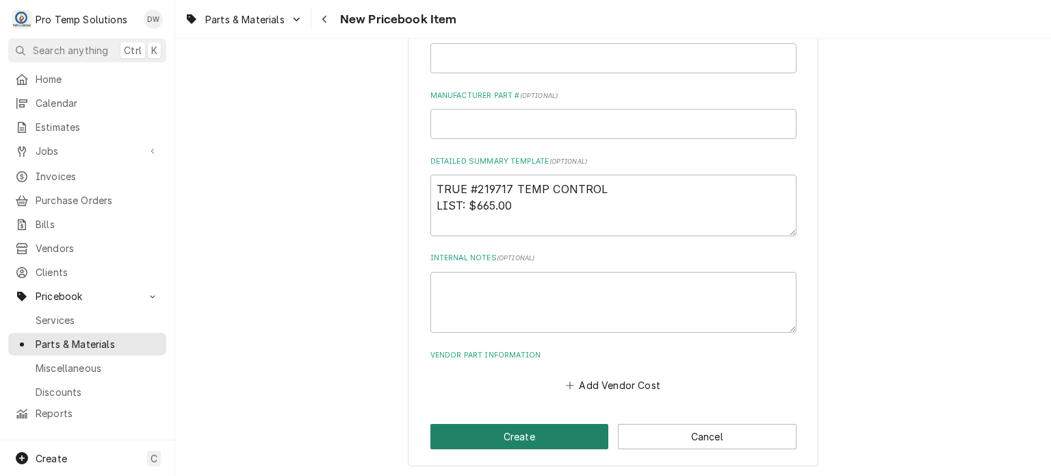
click at [556, 431] on button "Create" at bounding box center [520, 436] width 179 height 25
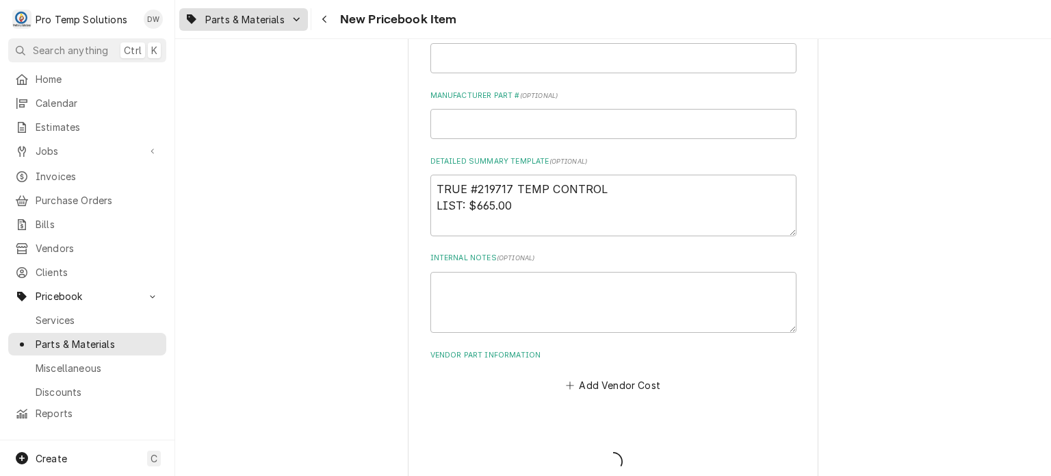
type textarea "x"
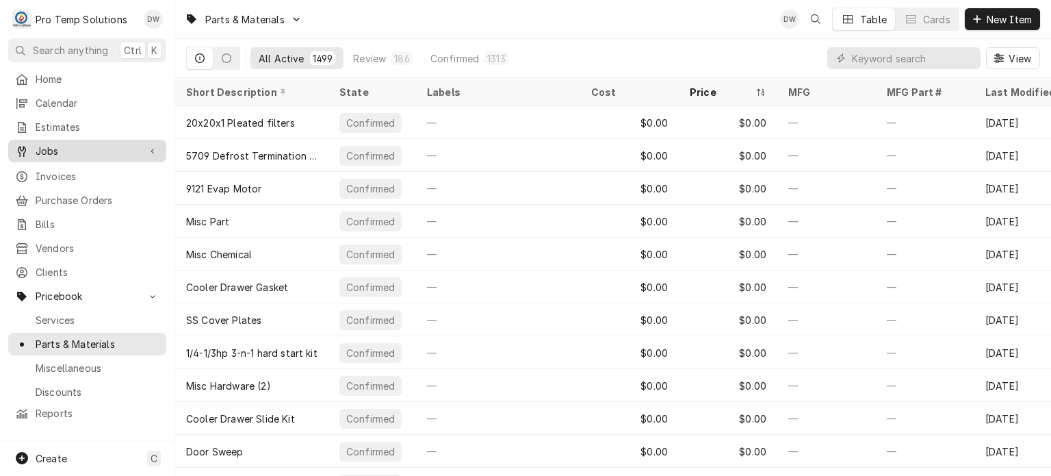
click at [107, 144] on span "Jobs" at bounding box center [87, 151] width 103 height 14
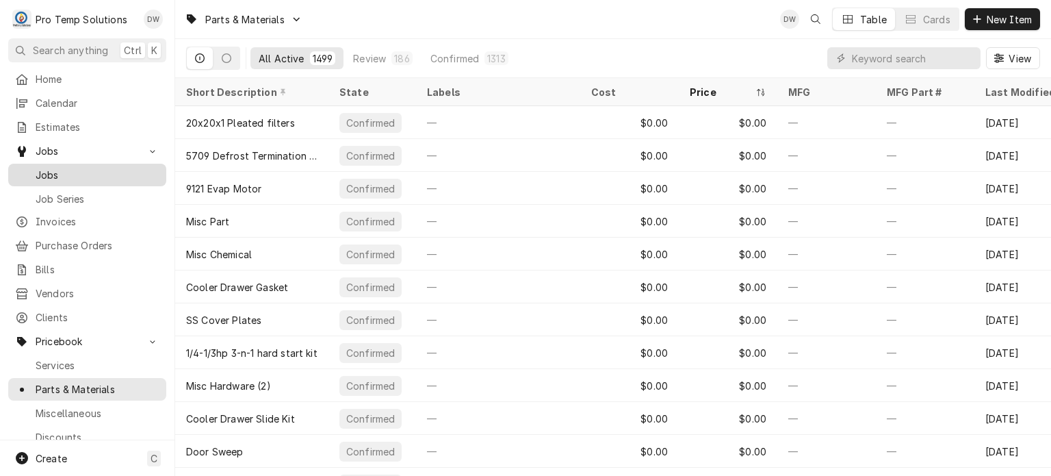
click at [106, 174] on span "Jobs" at bounding box center [98, 175] width 124 height 14
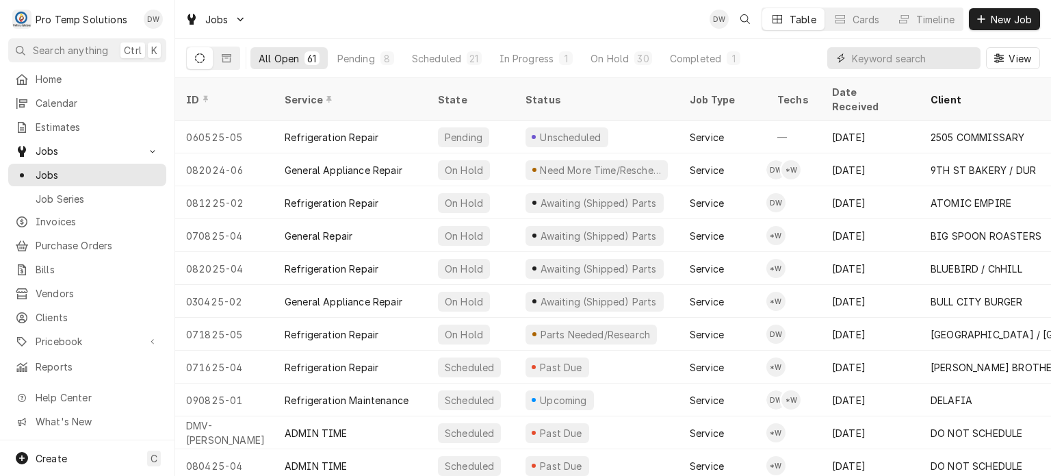
click at [923, 58] on input "Dynamic Content Wrapper" at bounding box center [913, 58] width 122 height 22
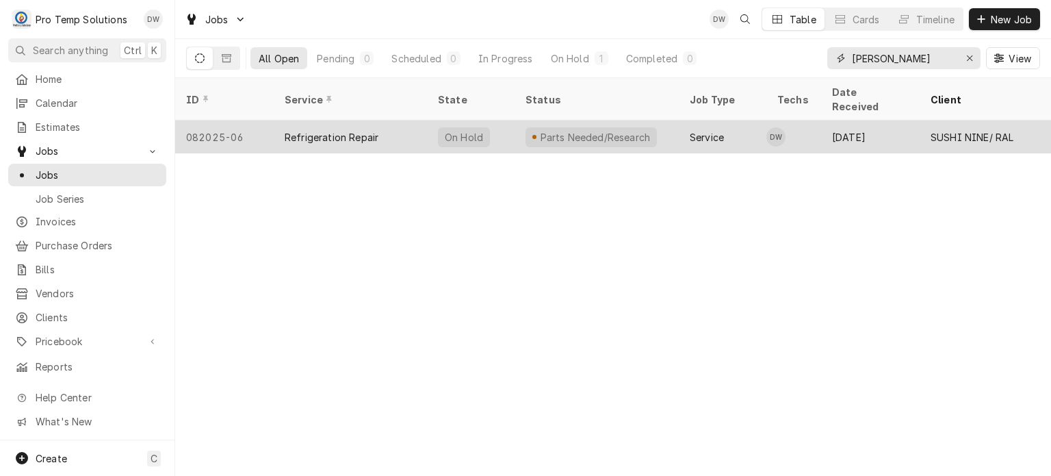
type input "[PERSON_NAME]"
click at [721, 120] on div "Service" at bounding box center [723, 136] width 88 height 33
click at [628, 128] on div "Parts Needed/Research" at bounding box center [597, 136] width 164 height 33
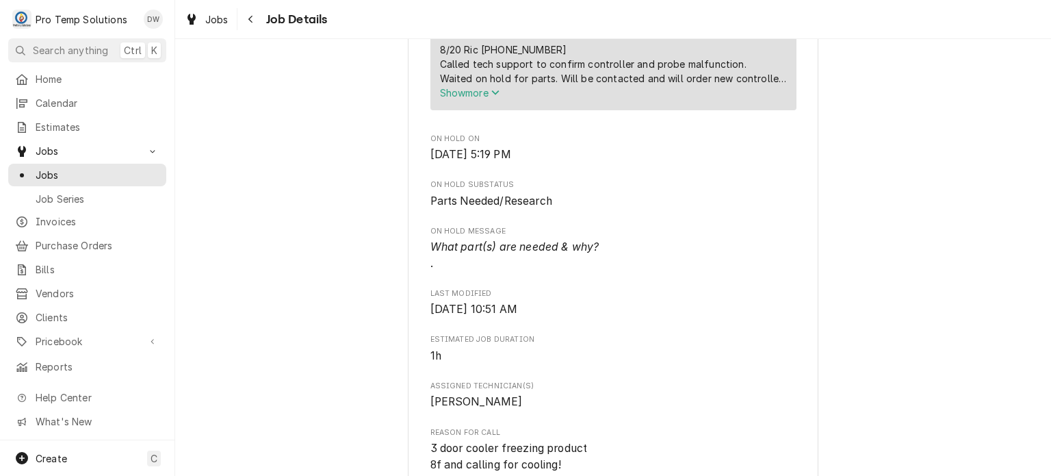
scroll to position [557, 0]
click at [600, 255] on span "What part(s) are needed & why? ." at bounding box center [614, 254] width 366 height 32
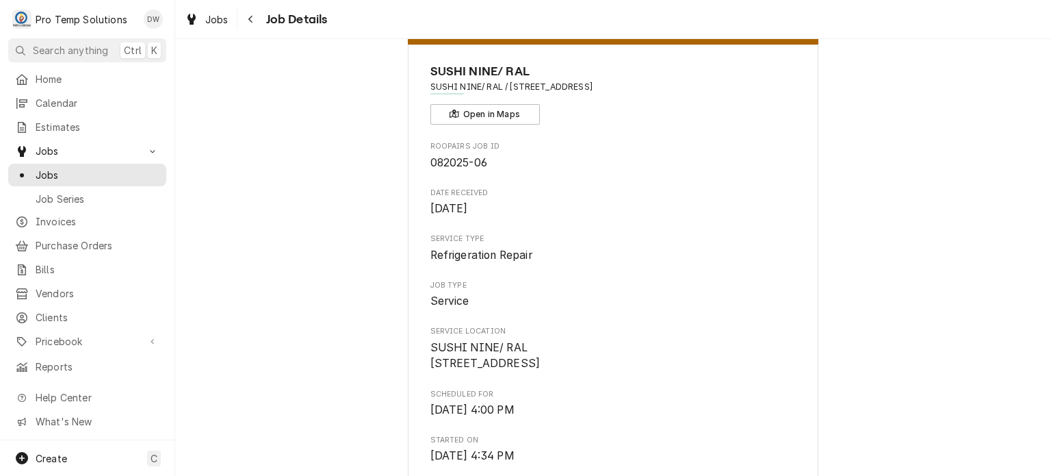
scroll to position [0, 0]
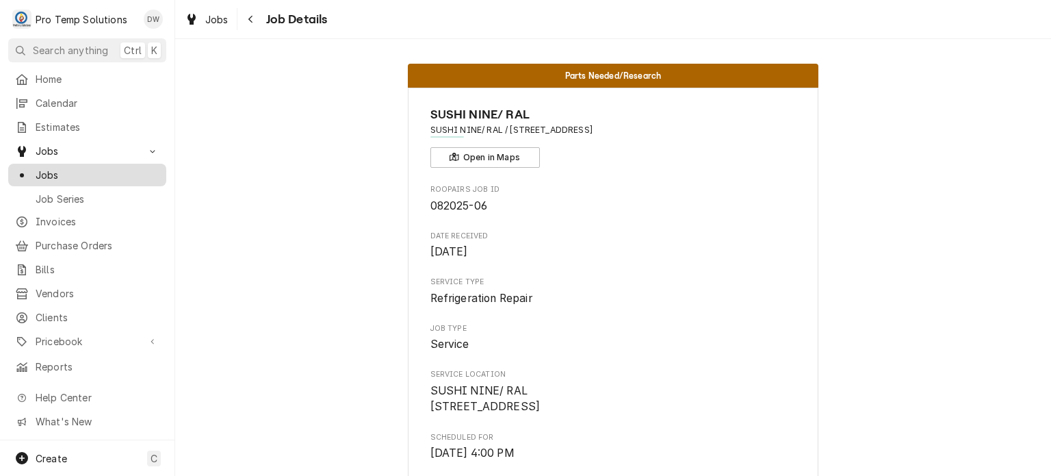
click at [84, 172] on span "Jobs" at bounding box center [98, 175] width 124 height 14
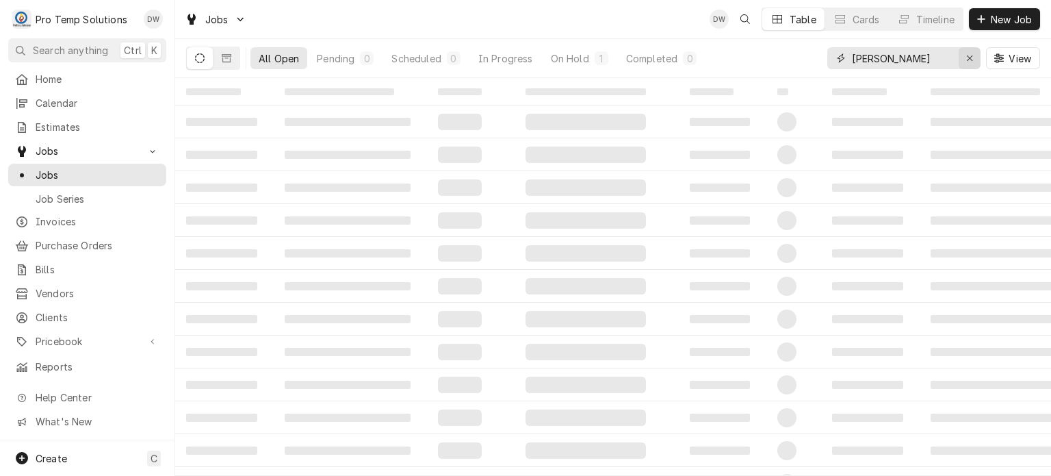
click at [968, 60] on icon "Erase input" at bounding box center [970, 58] width 8 height 10
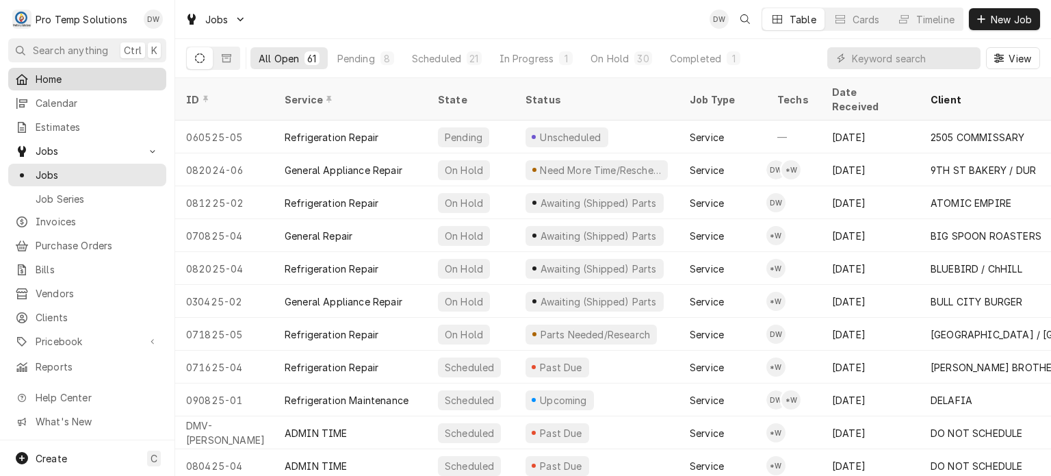
click at [36, 79] on span "Home" at bounding box center [98, 79] width 124 height 14
